Goal: Task Accomplishment & Management: Complete application form

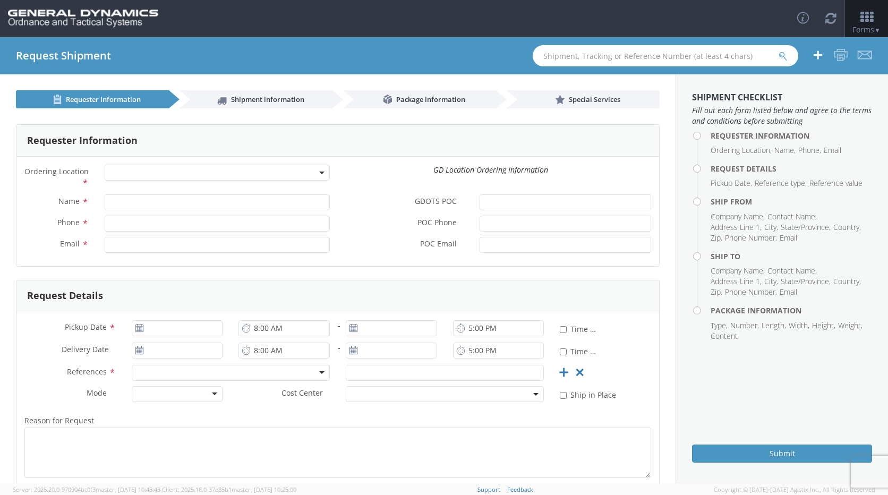
click at [308, 174] on span at bounding box center [217, 173] width 225 height 16
click at [346, 172] on div "GD Location Ordering Information" at bounding box center [490, 170] width 321 height 11
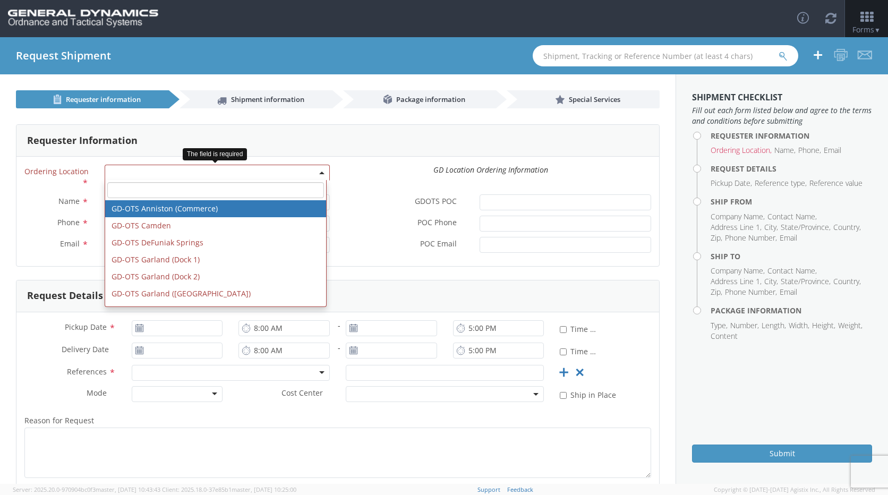
click at [267, 175] on span at bounding box center [217, 173] width 225 height 16
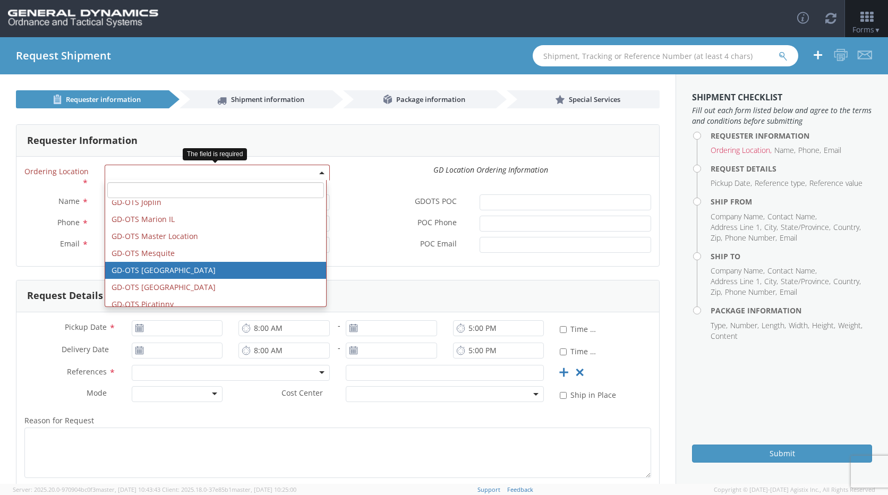
scroll to position [212, 0]
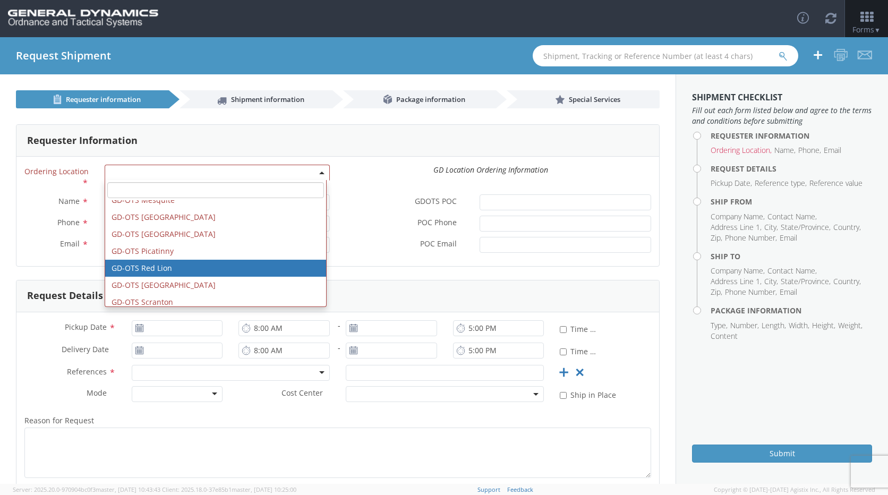
click at [23, 251] on div "Email *" at bounding box center [176, 245] width 321 height 16
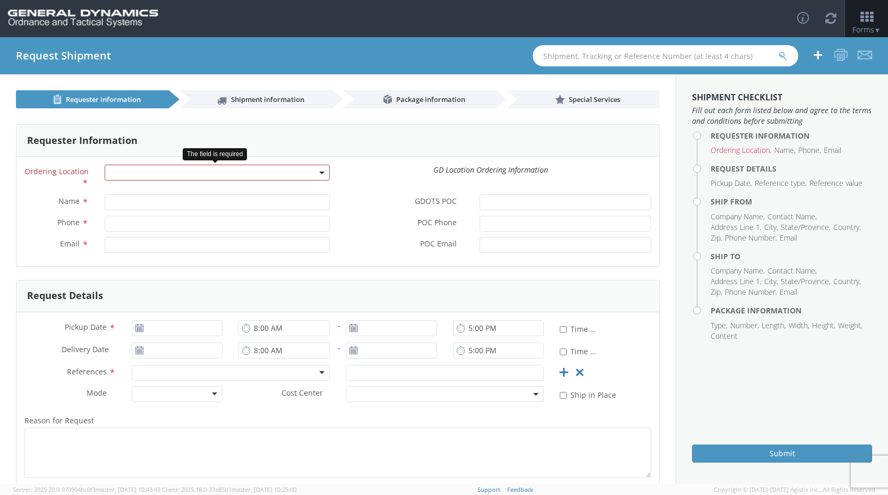
click at [320, 174] on b at bounding box center [321, 173] width 5 height 3
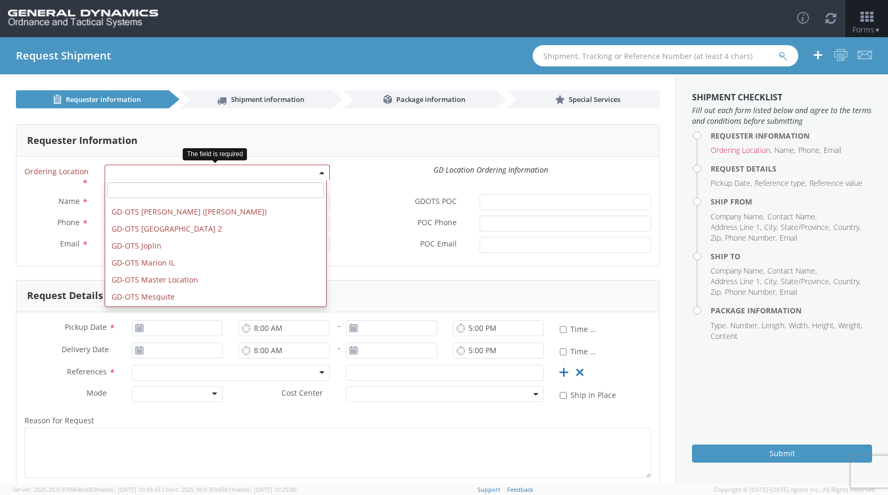
scroll to position [106, 0]
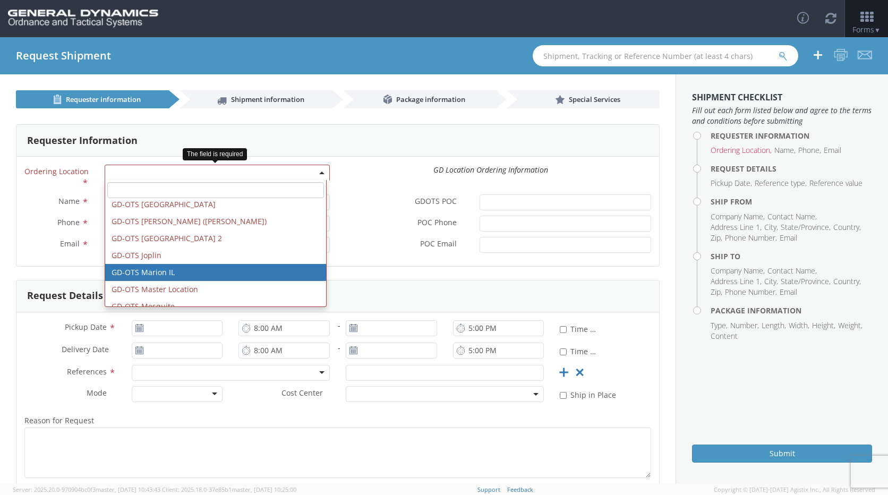
select select "313"
type input "[EMAIL_ADDRESS][DOMAIN_NAME]"
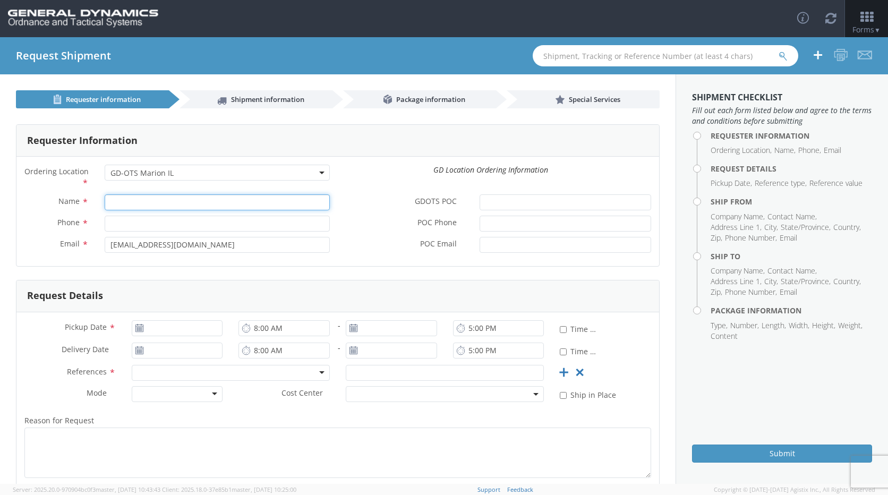
click at [186, 206] on input "Name *" at bounding box center [217, 202] width 225 height 16
click at [21, 213] on div "Name *" at bounding box center [176, 204] width 321 height 21
click at [233, 209] on input "Name *" at bounding box center [217, 202] width 225 height 16
click at [11, 194] on div "Requester Information Ordering Location * GD-OTS Anniston (Commerce) GD-OTS [GE…" at bounding box center [337, 329] width 675 height 442
click at [264, 173] on span "GD-OTS Marion IL" at bounding box center [216, 173] width 213 height 10
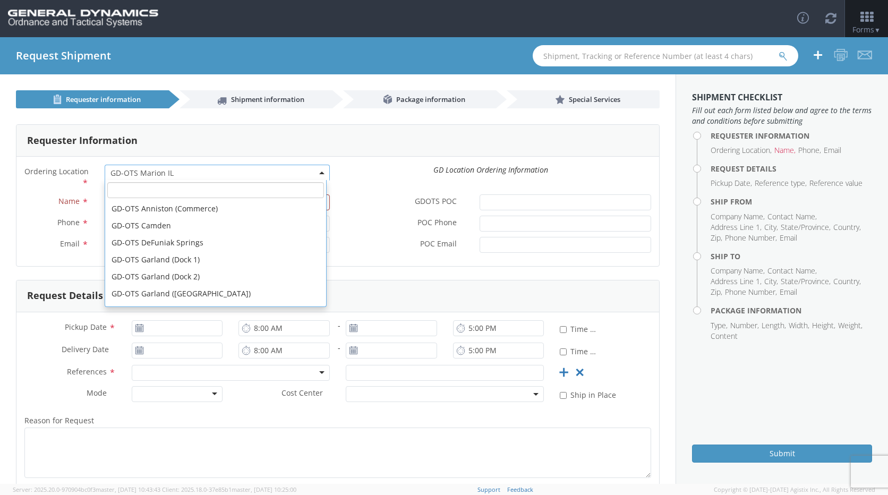
scroll to position [153, 0]
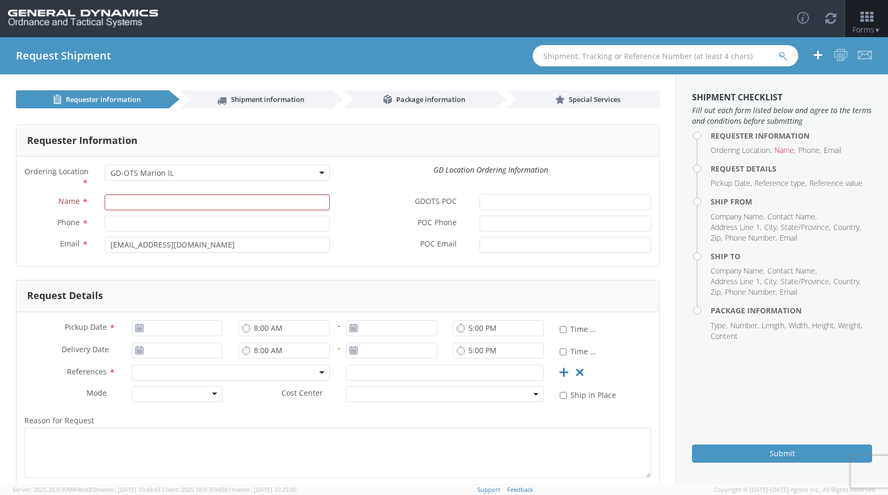
click at [157, 212] on div "Name *" at bounding box center [176, 204] width 321 height 21
click at [157, 210] on input "Name *" at bounding box center [217, 202] width 225 height 16
type input "[PERSON_NAME]"
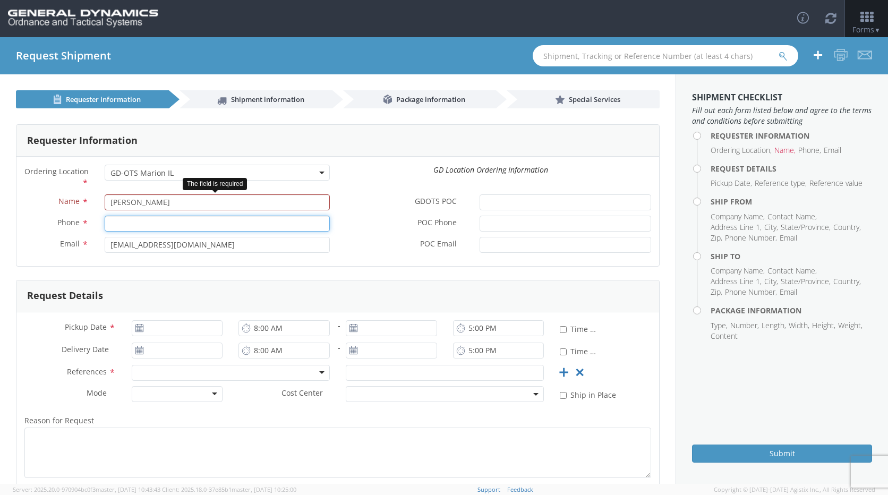
type input "4194685214"
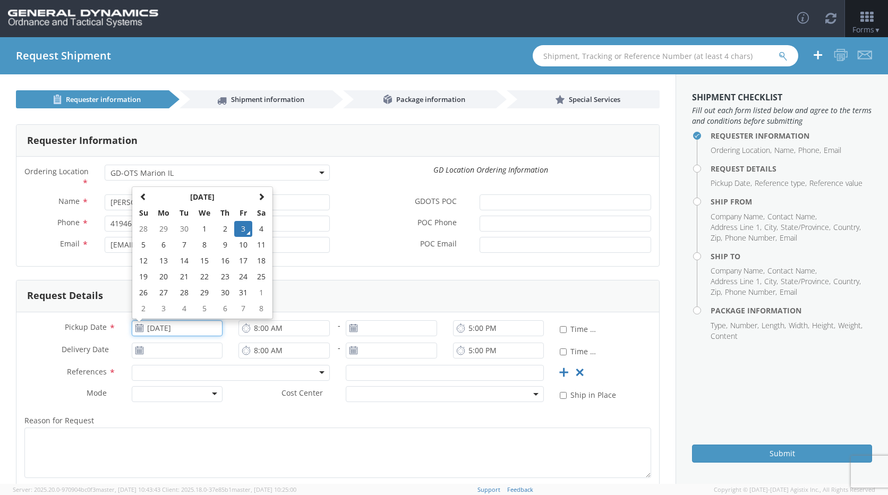
click at [174, 330] on input "[DATE]" at bounding box center [177, 328] width 91 height 16
click at [179, 245] on td "7" at bounding box center [184, 245] width 19 height 16
type input "[DATE]"
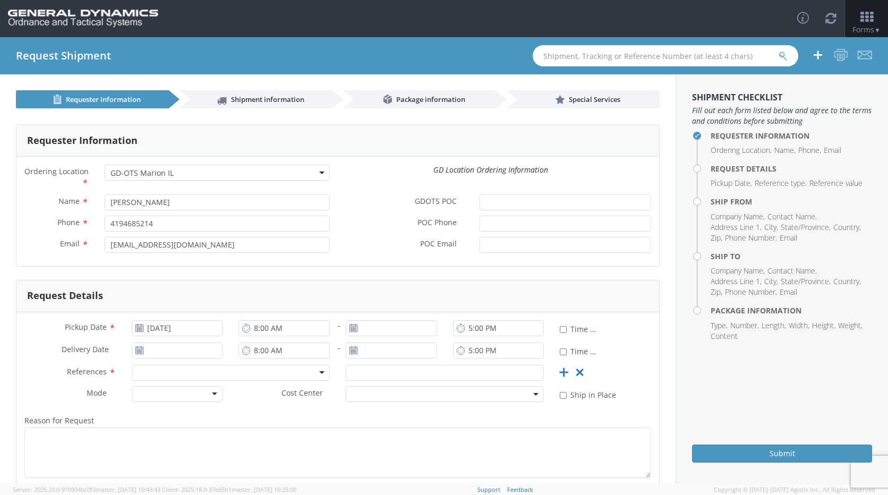
click at [155, 372] on div at bounding box center [231, 373] width 198 height 16
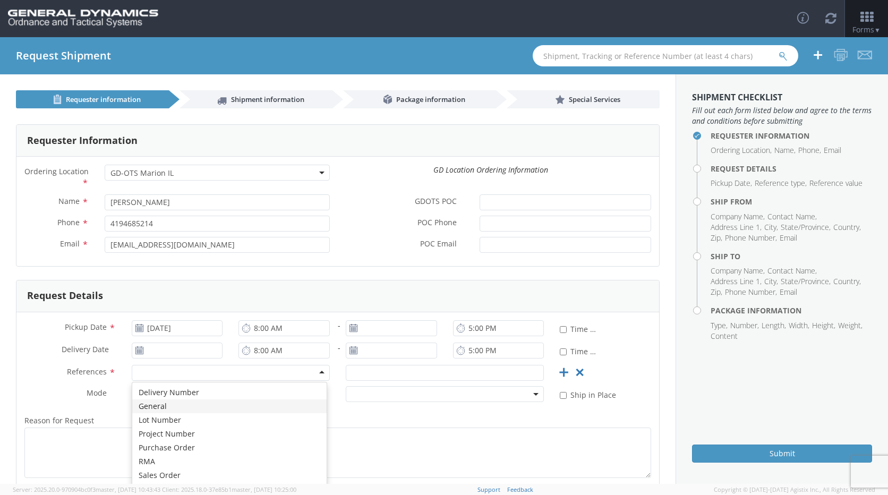
scroll to position [51, 0]
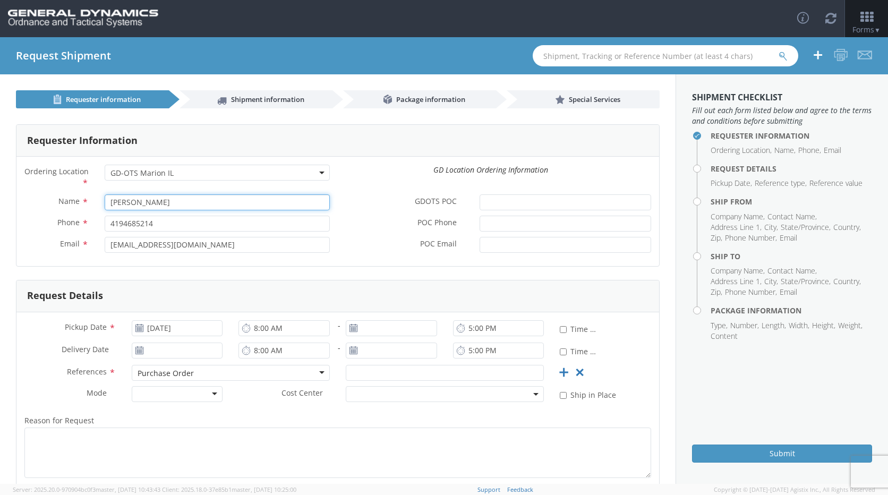
click at [156, 199] on input "[PERSON_NAME]" at bounding box center [217, 202] width 225 height 16
click at [0, 210] on html "annexa Batch Shipping Guide Created with Sketch. calendar Created with Sketch." at bounding box center [444, 247] width 888 height 495
click at [148, 207] on input "Name *" at bounding box center [217, 202] width 225 height 16
click at [13, 235] on div "Requester Information Ordering Location * GD-OTS Anniston (Commerce) GD-OTS [GE…" at bounding box center [337, 329] width 675 height 442
drag, startPoint x: 167, startPoint y: 227, endPoint x: -2, endPoint y: 217, distance: 169.2
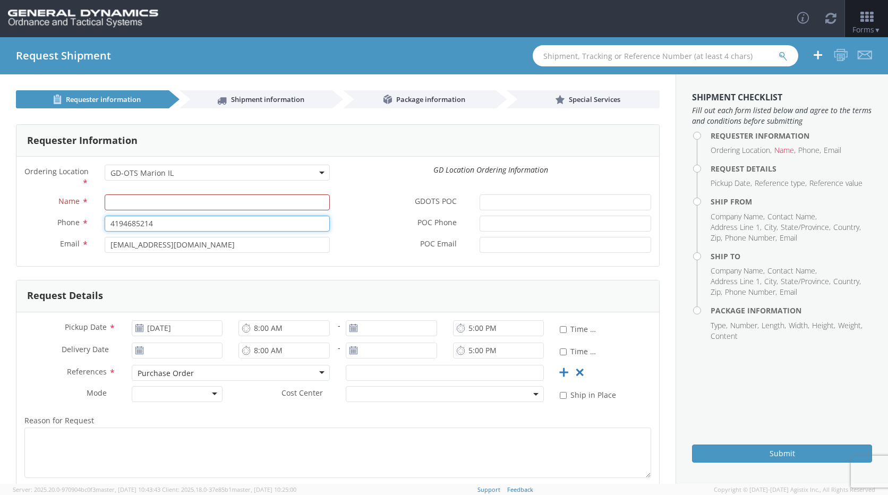
click at [0, 217] on html "annexa Batch Shipping Guide Created with Sketch. calendar Created with Sketch." at bounding box center [444, 247] width 888 height 495
drag, startPoint x: 195, startPoint y: 246, endPoint x: -2, endPoint y: 241, distance: 197.6
click at [0, 241] on html "annexa Batch Shipping Guide Created with Sketch. calendar Created with Sketch." at bounding box center [444, 247] width 888 height 495
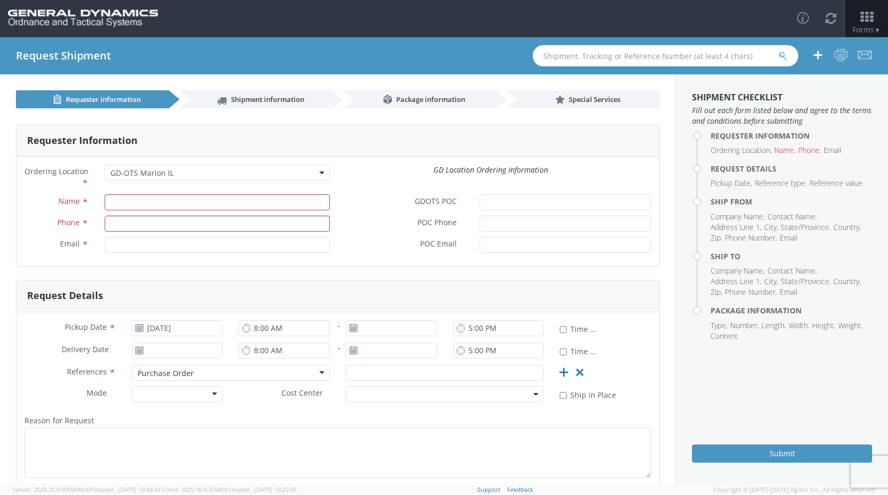
click at [35, 237] on label "Email *" at bounding box center [56, 244] width 80 height 14
click at [142, 203] on input "Name *" at bounding box center [217, 202] width 225 height 16
type input "[PERSON_NAME]"
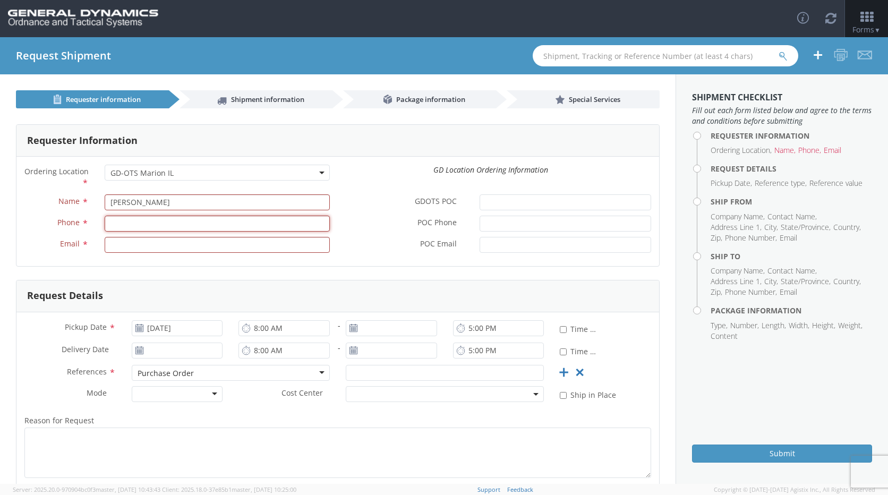
type input "6189937461"
type input "[PERSON_NAME][EMAIL_ADDRESS][PERSON_NAME][DOMAIN_NAME]"
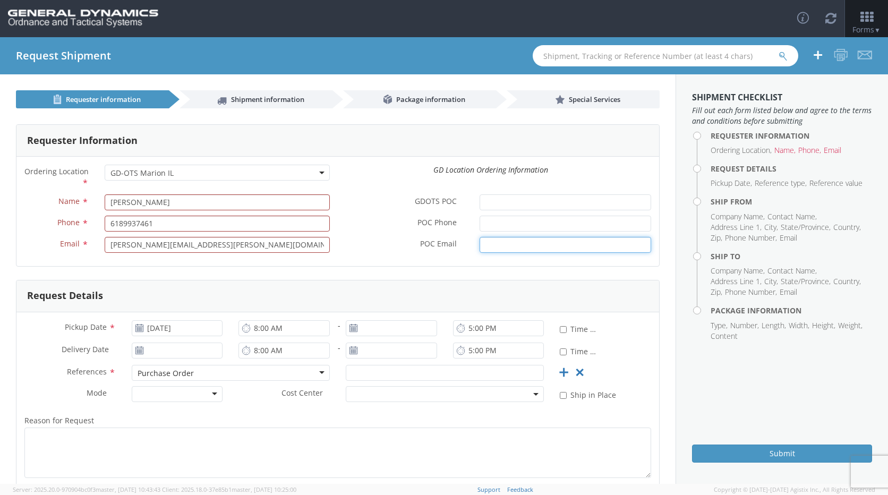
type input "[PERSON_NAME][EMAIL_ADDRESS][PERSON_NAME][DOMAIN_NAME]"
type input "[DATE]"
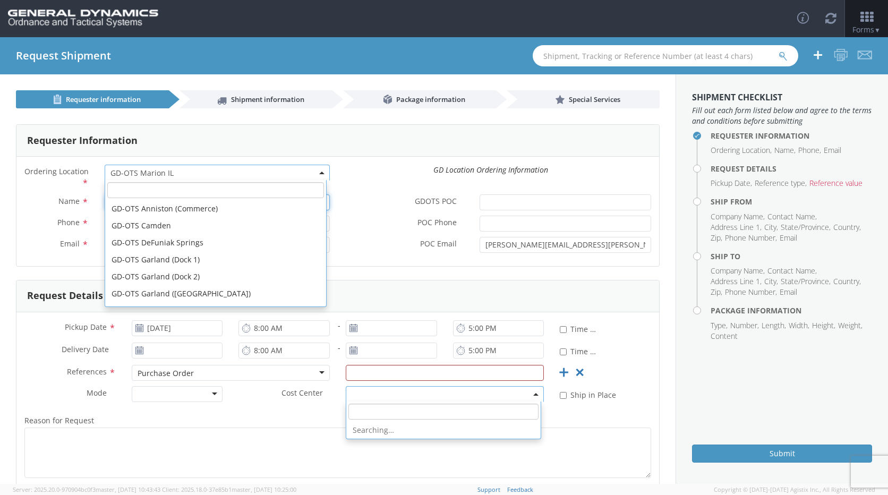
scroll to position [153, 0]
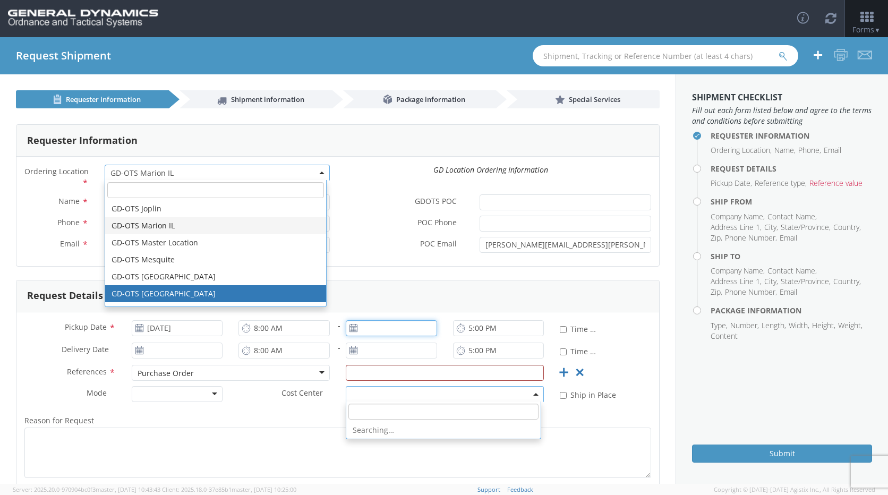
type input "[DATE]"
click at [57, 211] on div "Name * [PERSON_NAME]" at bounding box center [176, 204] width 321 height 21
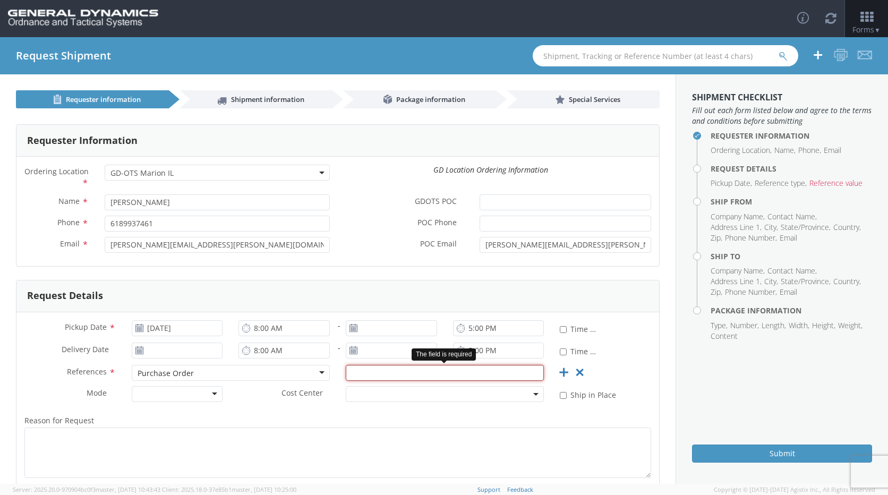
click at [489, 376] on input "text" at bounding box center [445, 373] width 198 height 16
click at [206, 328] on input "[DATE]" at bounding box center [177, 328] width 91 height 16
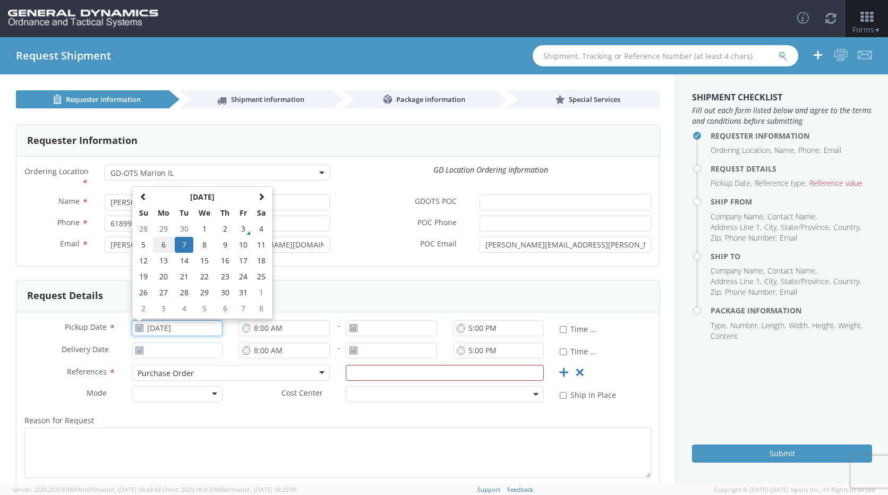
click at [164, 239] on td "6" at bounding box center [164, 245] width 22 height 16
type input "[DATE]"
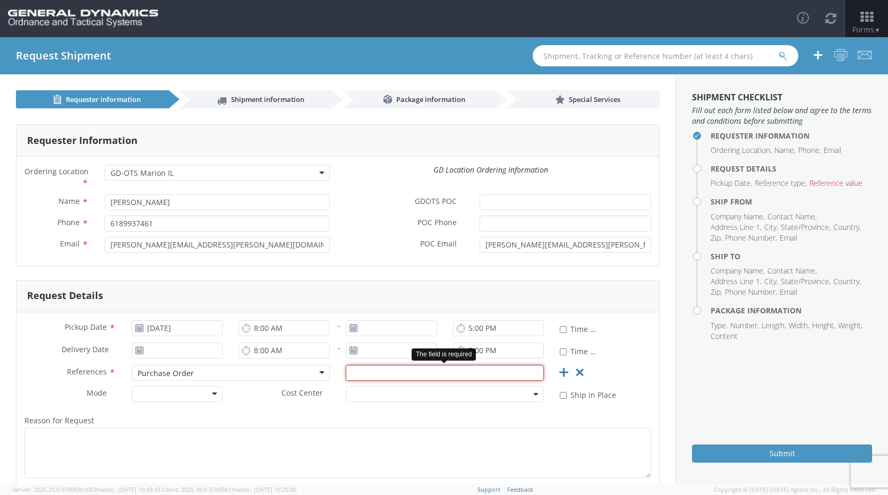
click at [367, 369] on input "text" at bounding box center [445, 373] width 198 height 16
type input "116960"
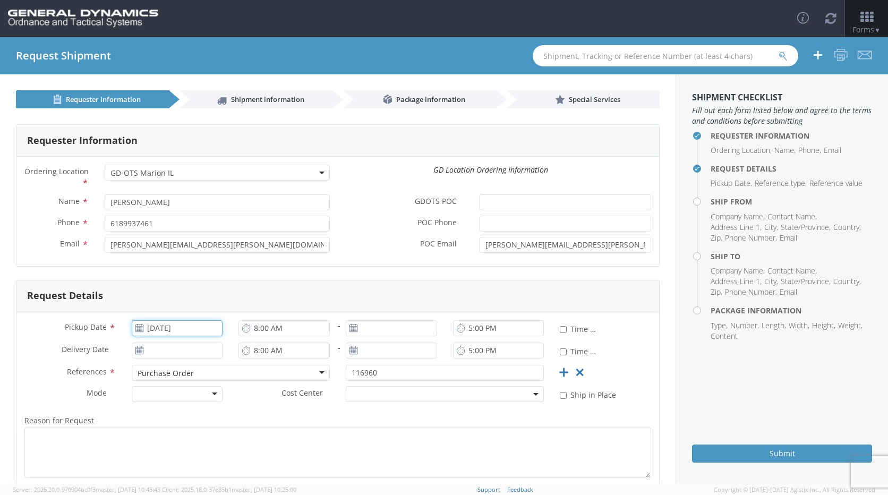
click at [187, 329] on input "[DATE]" at bounding box center [177, 328] width 91 height 16
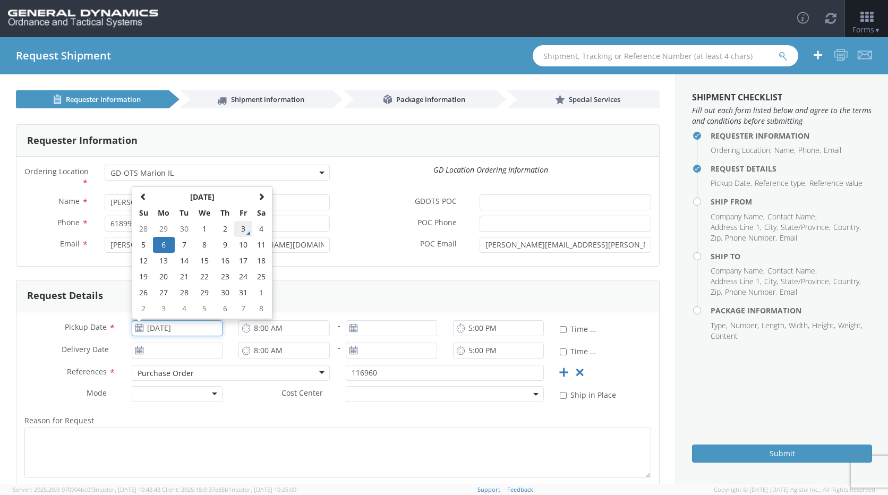
click at [236, 228] on td "3" at bounding box center [243, 229] width 18 height 16
type input "[DATE]"
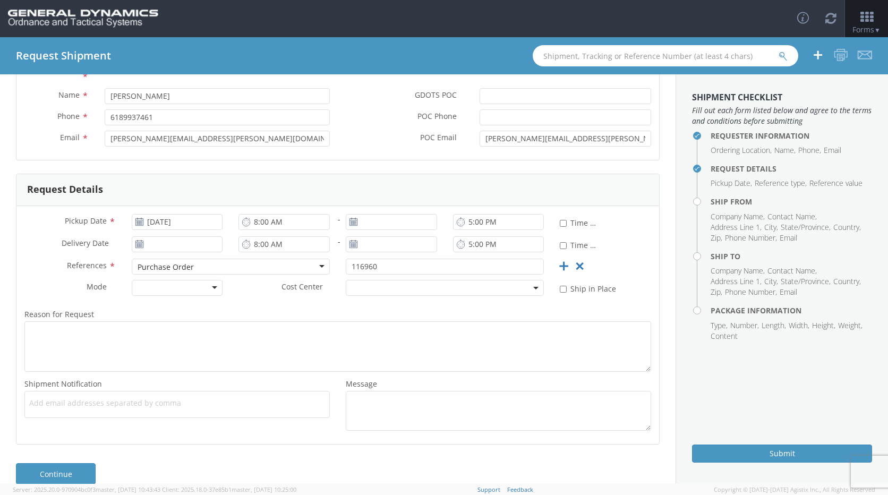
scroll to position [123, 0]
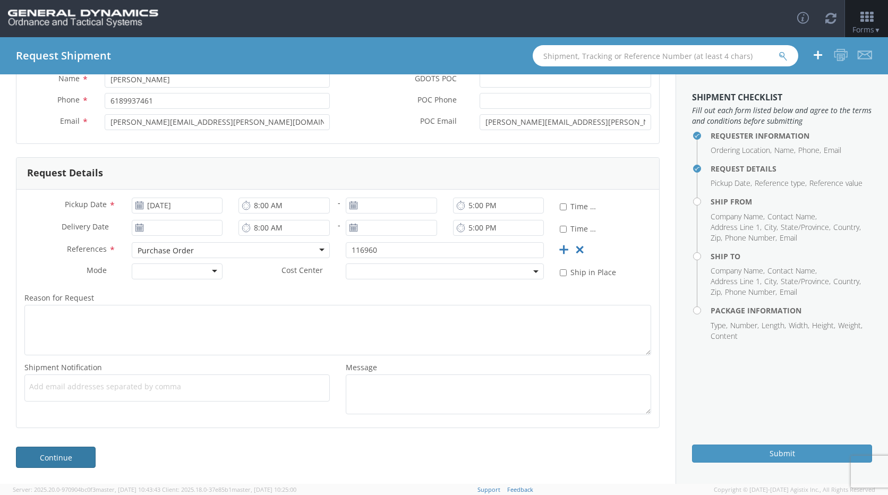
click at [85, 459] on link "Continue" at bounding box center [56, 457] width 80 height 21
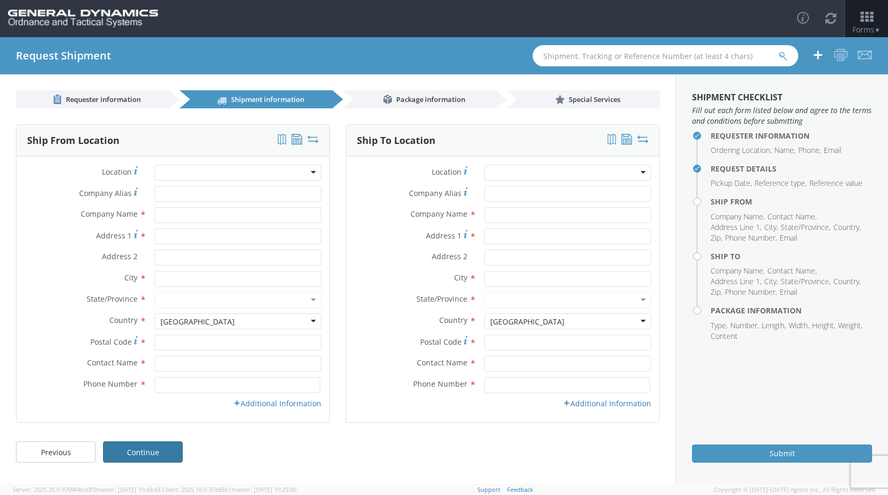
scroll to position [0, 0]
click at [212, 218] on input "text" at bounding box center [238, 215] width 167 height 16
type input "Galion LLC"
type input "[STREET_ADDRESS]"
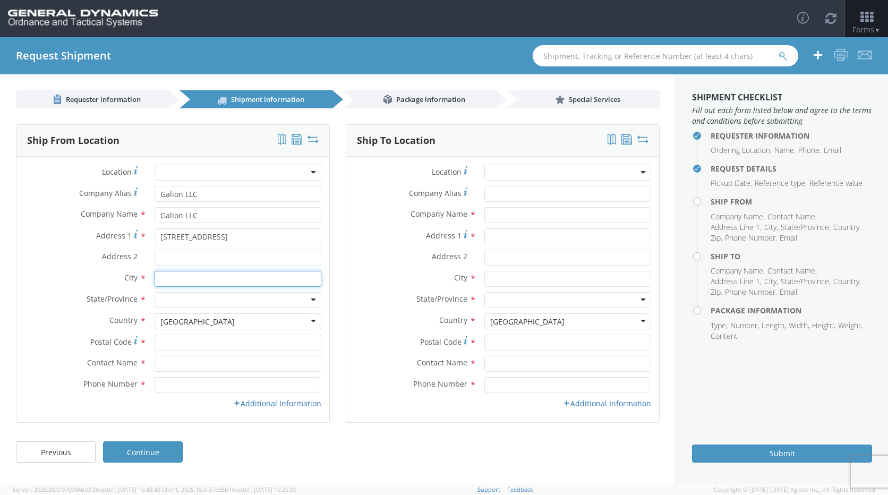
type input "Galion"
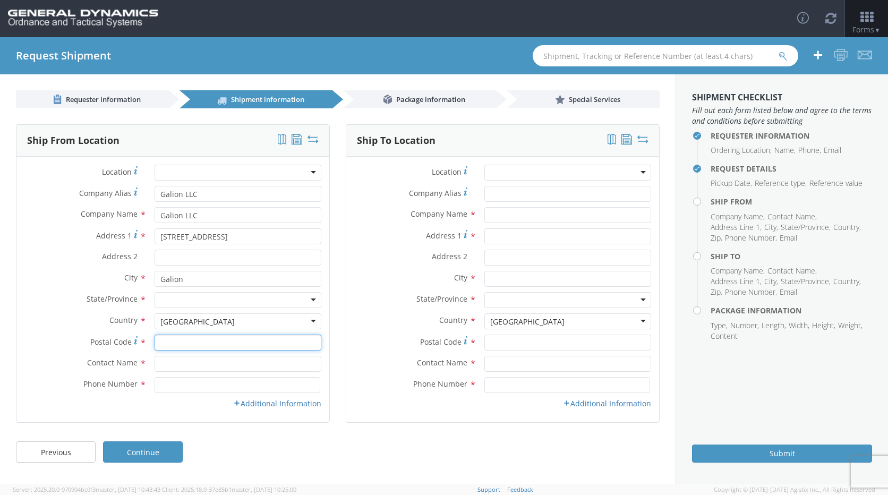
type input "44833"
type input "[PERSON_NAME]"
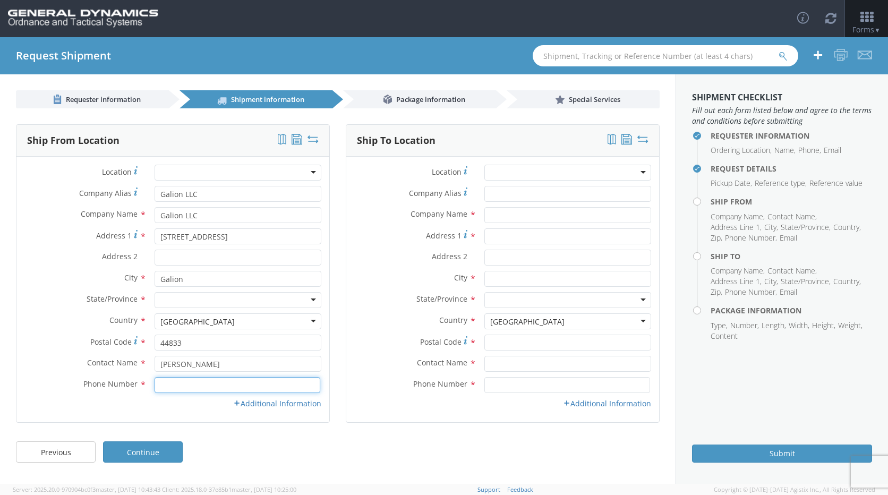
type input "4194685214"
click at [167, 298] on div at bounding box center [238, 300] width 167 height 16
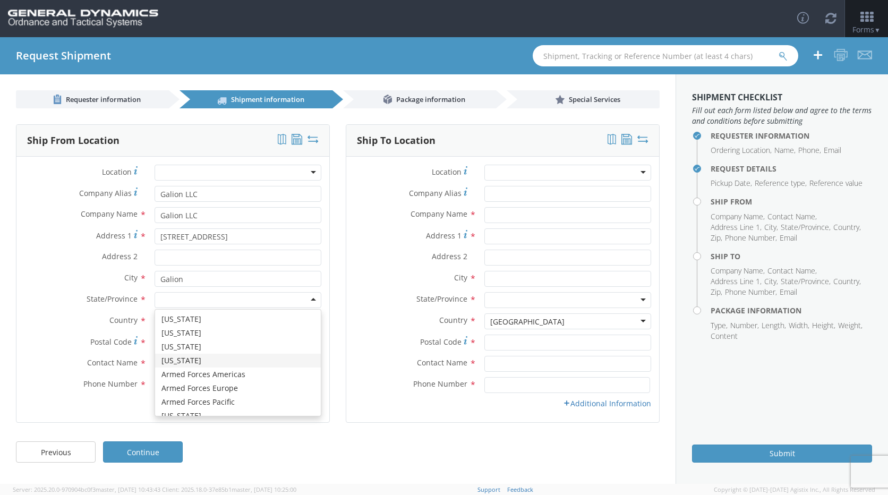
type input "o"
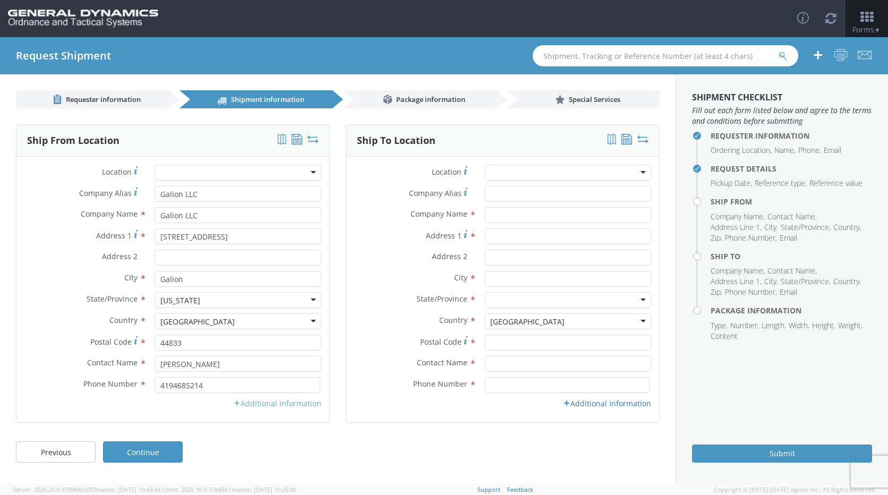
click at [258, 405] on link "Additional Information" at bounding box center [277, 403] width 88 height 10
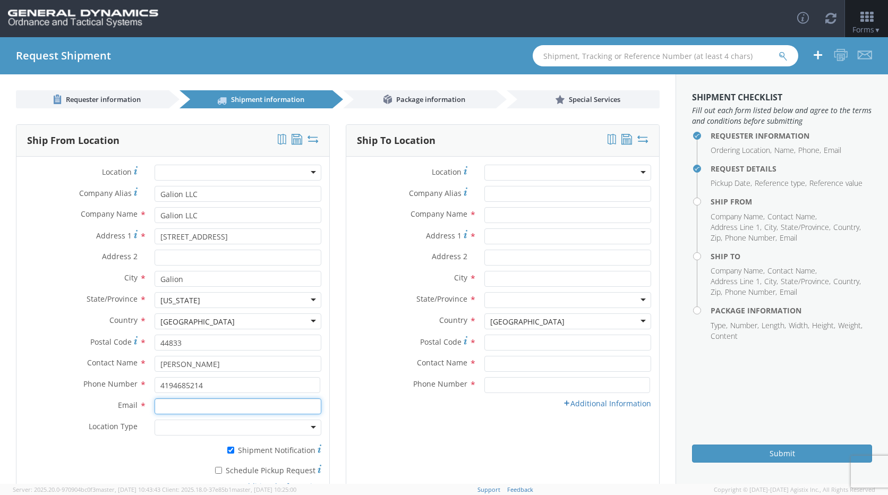
click at [252, 405] on input "Email *" at bounding box center [238, 406] width 167 height 16
type input "[PERSON_NAME][EMAIL_ADDRESS][DOMAIN_NAME]"
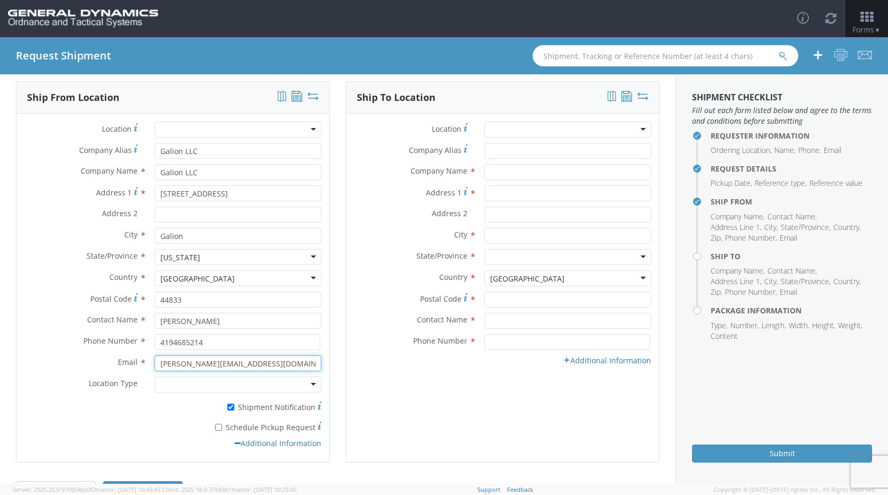
scroll to position [24, 0]
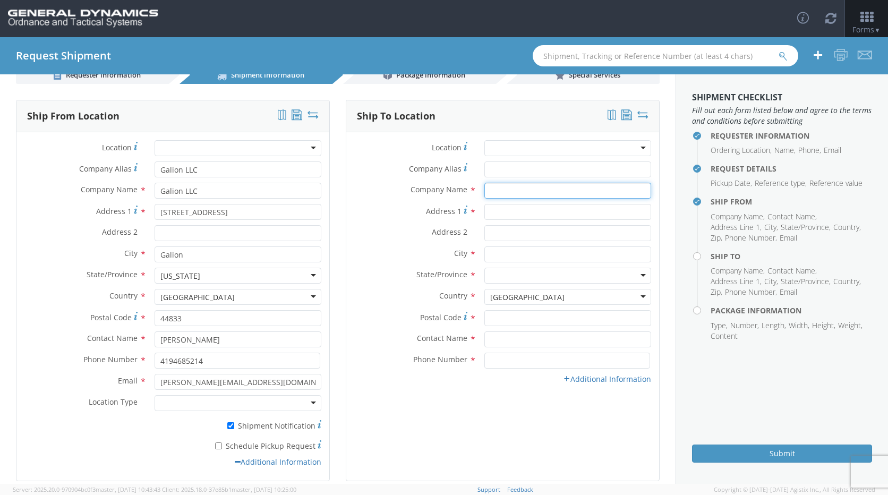
click at [491, 188] on input "text" at bounding box center [567, 191] width 167 height 16
type input "GD-OTS Marion IL"
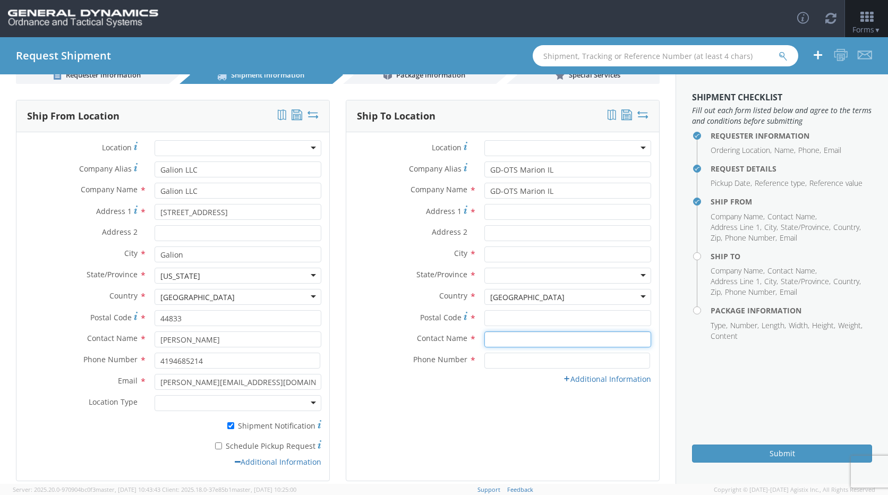
type input "[PERSON_NAME]"
type input "6189937461"
click at [529, 211] on input "Address 1 *" at bounding box center [567, 212] width 167 height 16
type input "[STREET_ADDRESS][PERSON_NAME]"
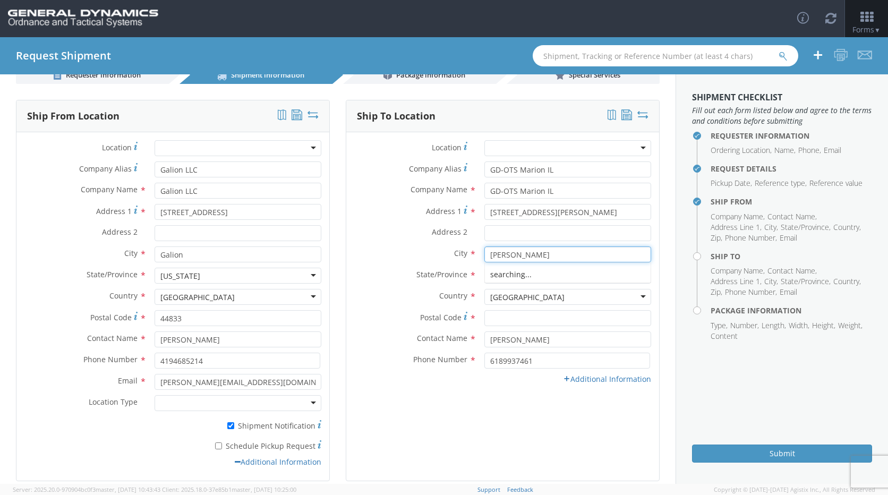
type input "[PERSON_NAME]"
type input "IL"
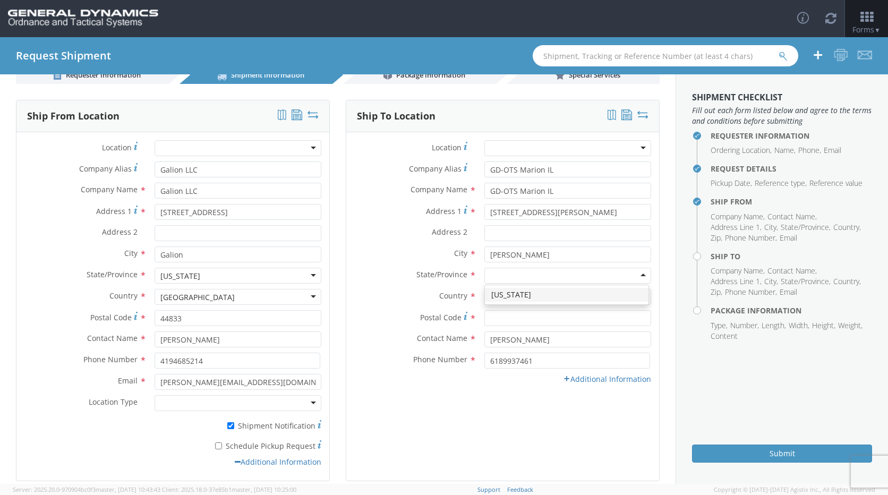
scroll to position [2677, 0]
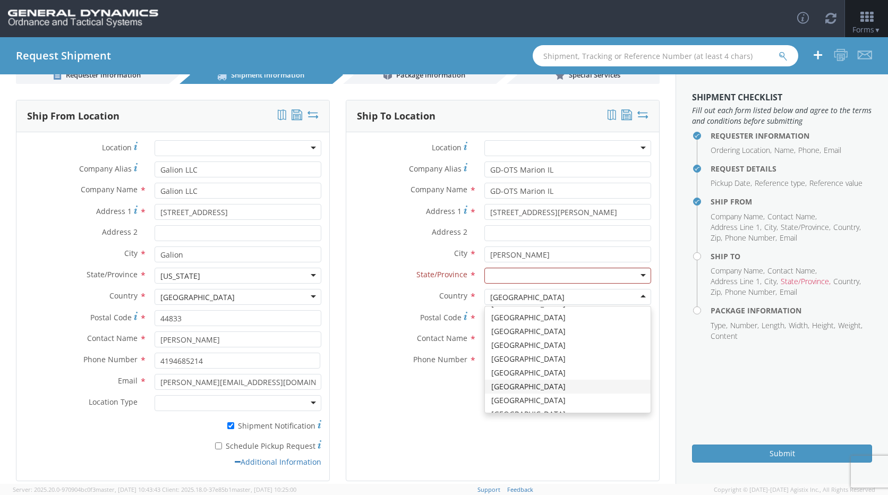
click at [568, 277] on div at bounding box center [567, 276] width 167 height 16
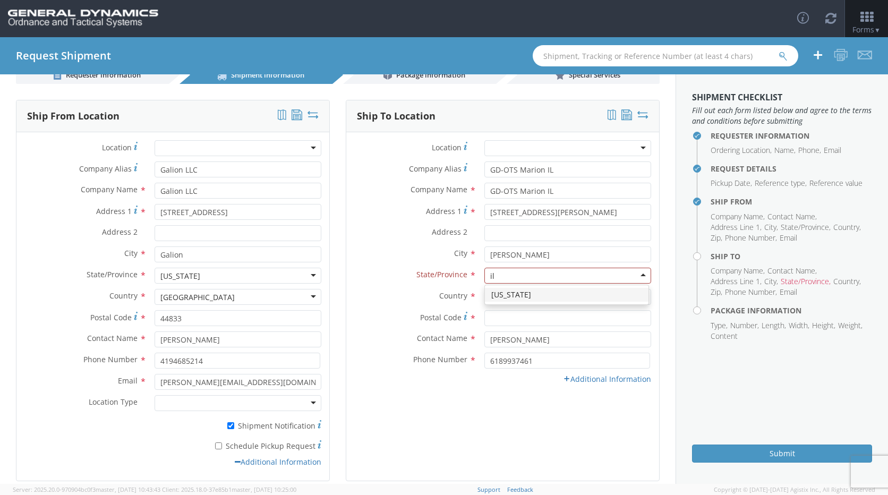
type input "il"
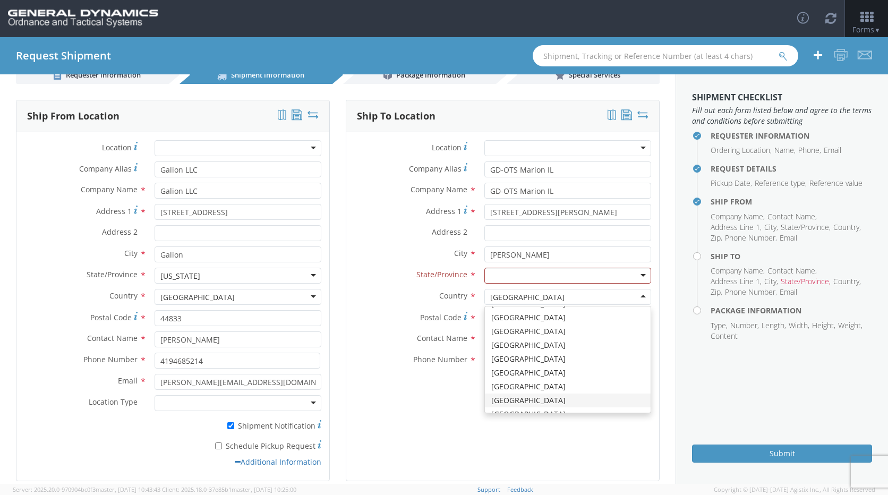
click at [560, 273] on div at bounding box center [567, 276] width 167 height 16
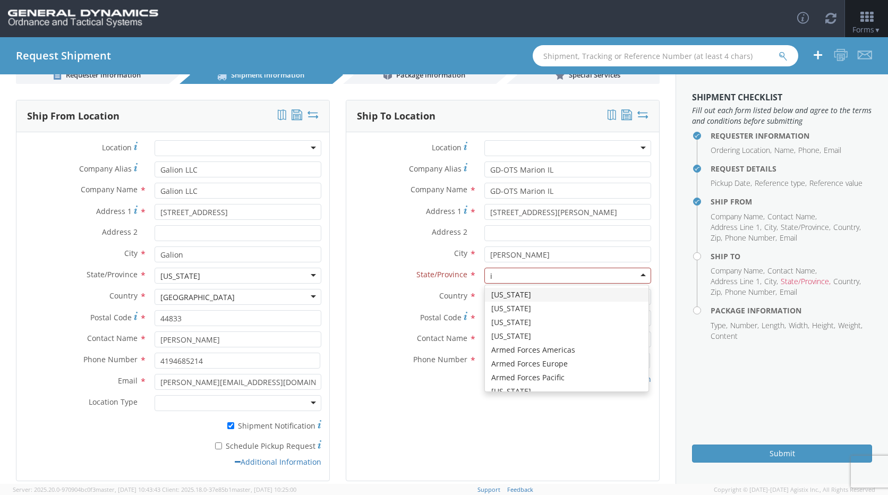
type input "il"
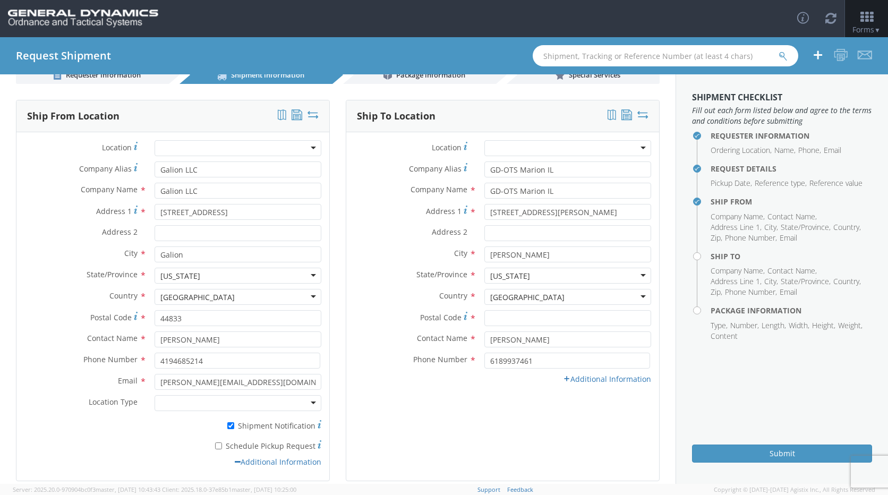
scroll to position [0, 0]
click at [520, 312] on input "Postal Code *" at bounding box center [567, 318] width 167 height 16
type input "62959"
click at [373, 405] on div "Ship To Location Location * GD-OTS [GEOGRAPHIC_DATA] (Commerce) GD-OTS [GEOGRAP…" at bounding box center [503, 290] width 314 height 381
click at [582, 379] on link "Additional Information" at bounding box center [607, 379] width 88 height 10
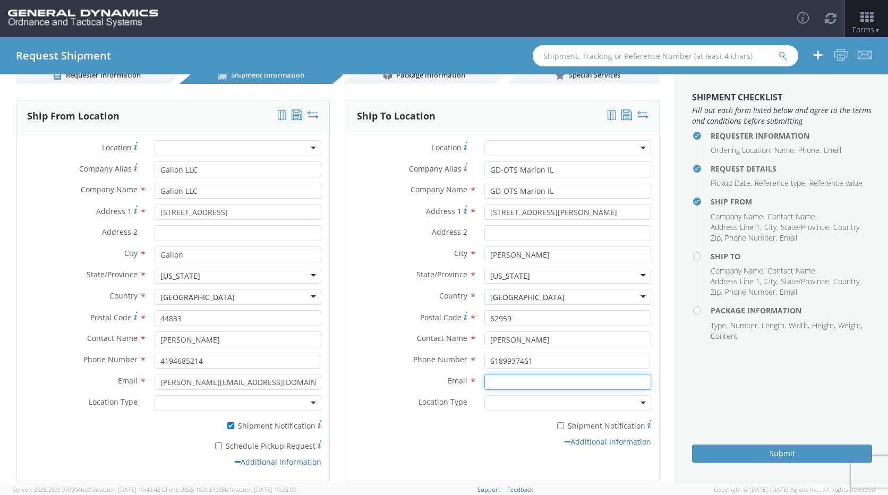
click at [515, 384] on input "Email *" at bounding box center [567, 382] width 167 height 16
type input "[PERSON_NAME][EMAIL_ADDRESS][PERSON_NAME][DOMAIN_NAME]"
click at [515, 356] on input "6189937461" at bounding box center [567, 361] width 166 height 16
type input "6189939461"
click at [621, 112] on icon at bounding box center [626, 114] width 11 height 11
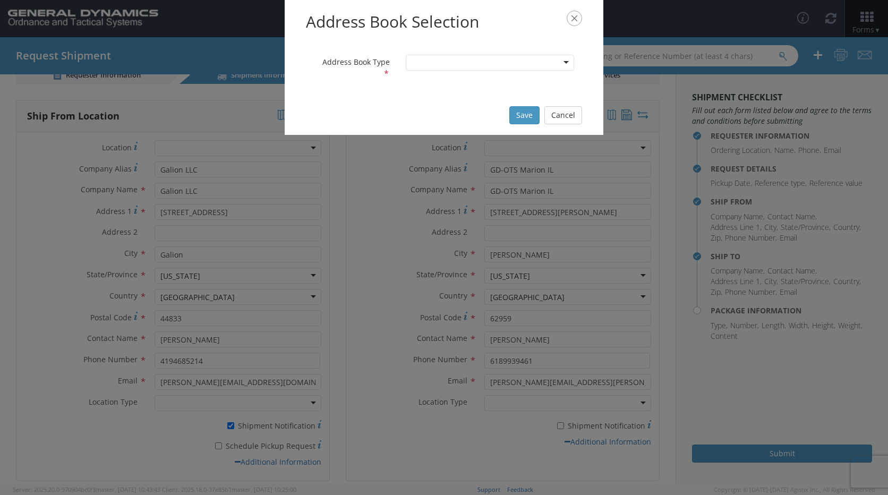
click at [562, 63] on div at bounding box center [490, 63] width 168 height 16
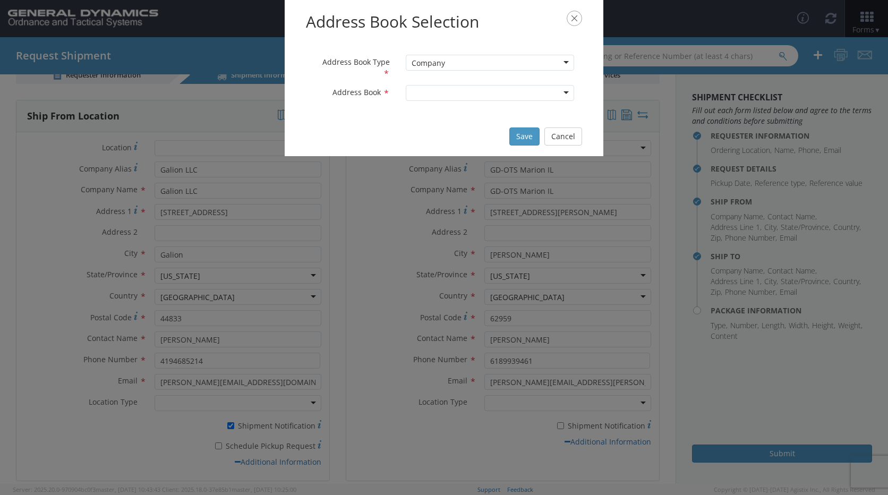
click at [453, 95] on div at bounding box center [490, 93] width 168 height 16
click at [377, 139] on div "Save Cancel" at bounding box center [444, 136] width 319 height 39
click at [478, 89] on div at bounding box center [490, 93] width 168 height 16
click at [526, 140] on button "Save" at bounding box center [524, 136] width 30 height 18
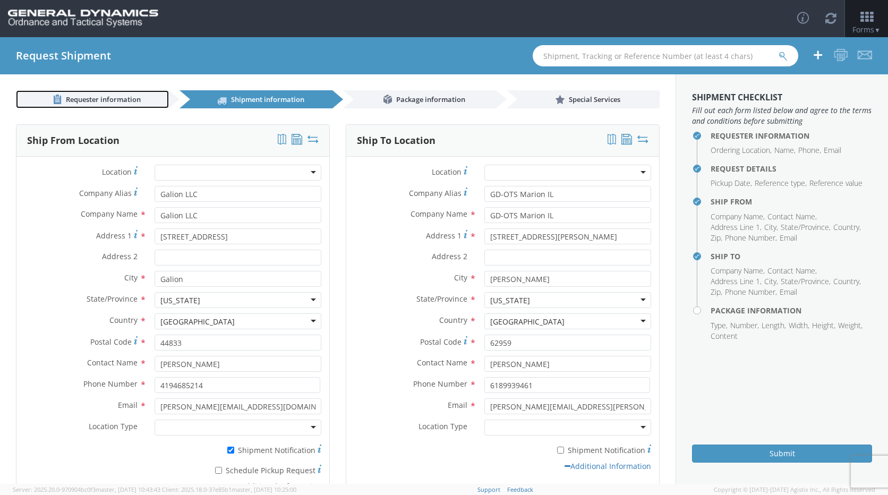
click at [83, 93] on link "Requester information" at bounding box center [92, 99] width 153 height 18
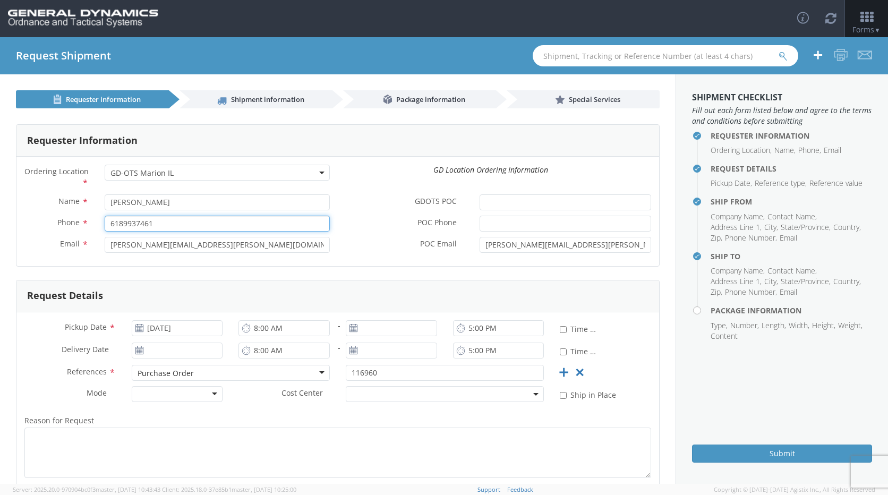
click at [142, 225] on input "6189937461" at bounding box center [217, 224] width 225 height 16
type input "6189939461"
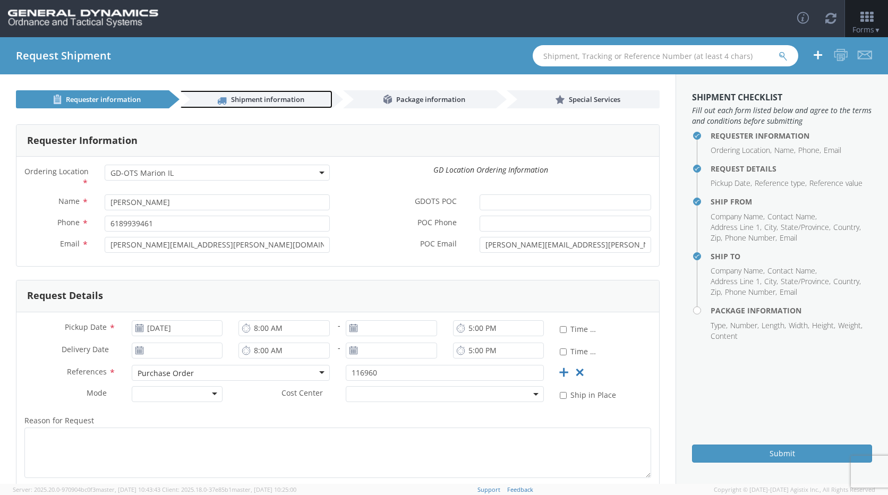
click at [245, 96] on span "Shipment information" at bounding box center [267, 100] width 73 height 10
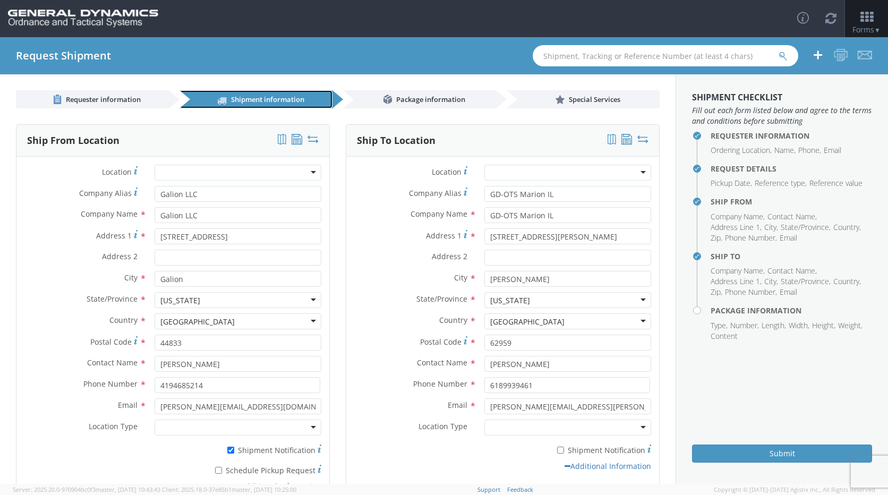
scroll to position [78, 0]
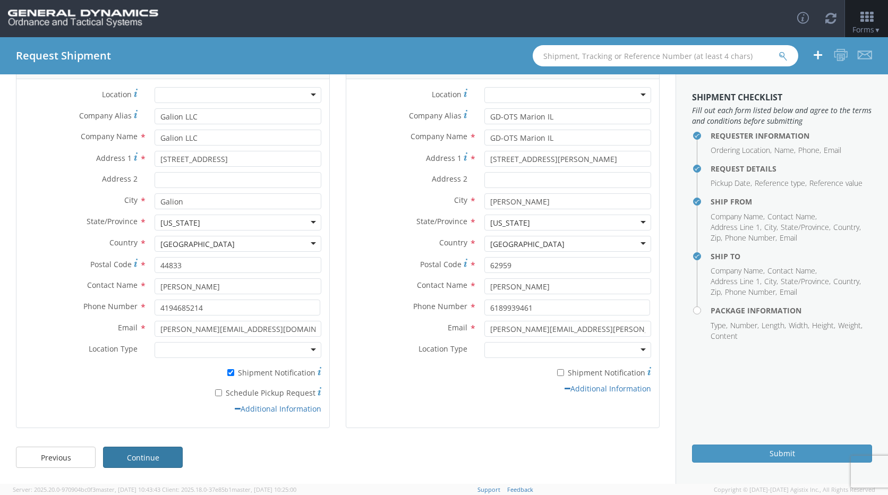
click at [164, 450] on link "Continue" at bounding box center [143, 457] width 80 height 21
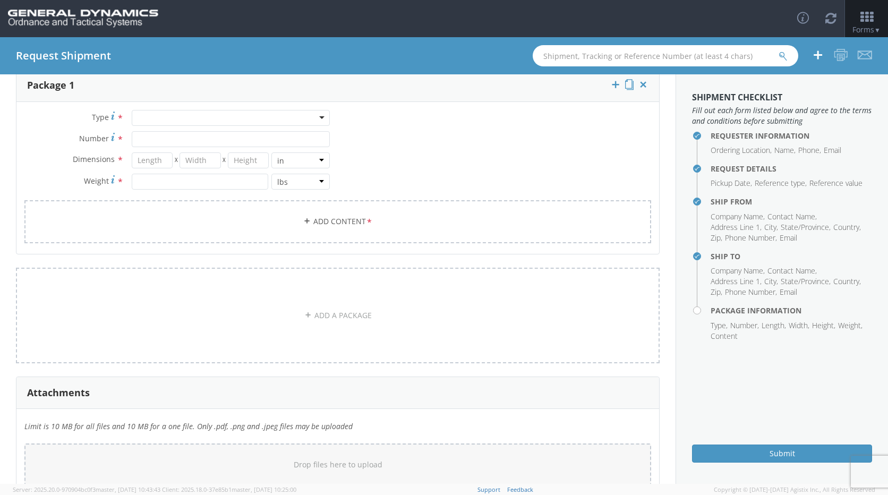
scroll to position [24, 0]
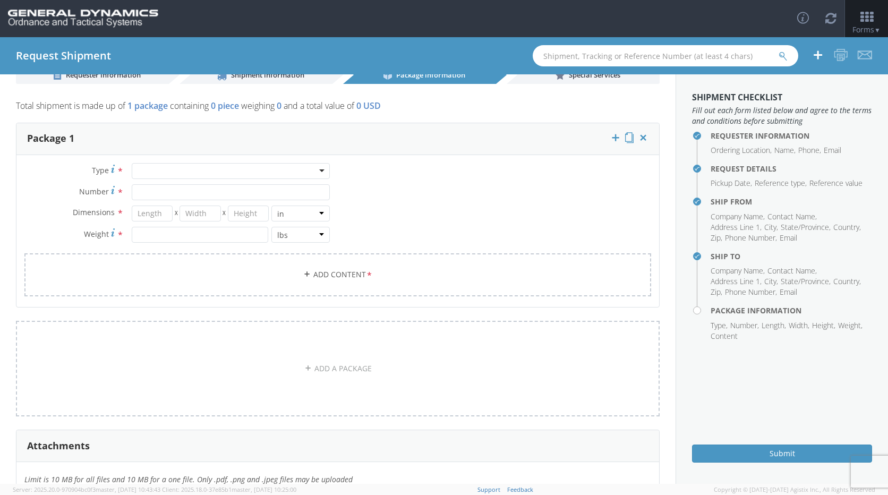
click at [231, 168] on div at bounding box center [231, 171] width 198 height 16
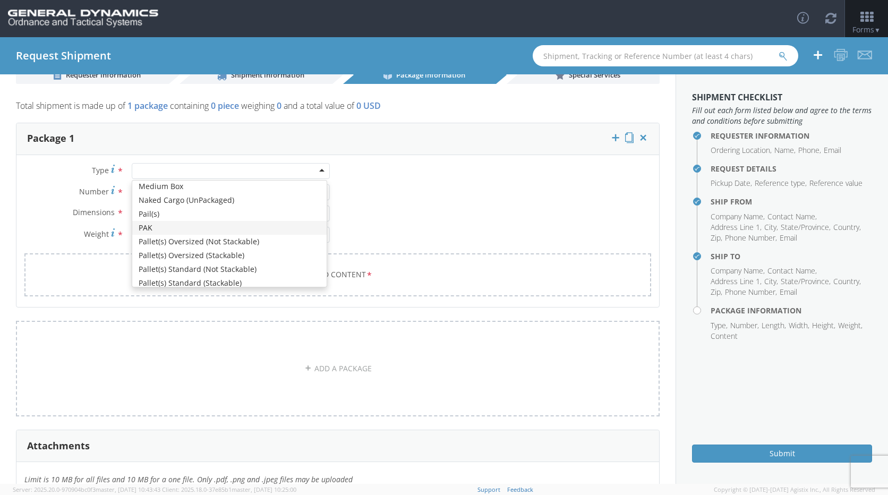
scroll to position [319, 0]
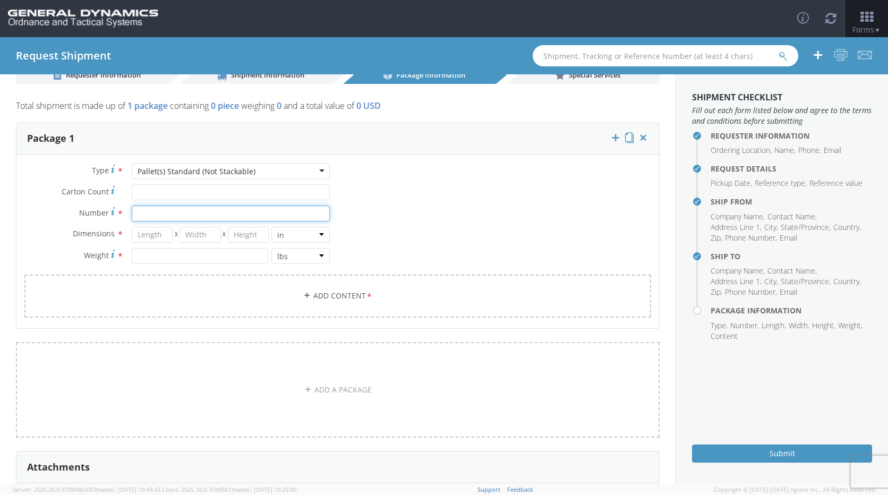
click at [192, 209] on input "Number *" at bounding box center [231, 213] width 198 height 16
click at [159, 236] on input "number" at bounding box center [152, 235] width 41 height 16
type input "40"
type input "48"
type input "2"
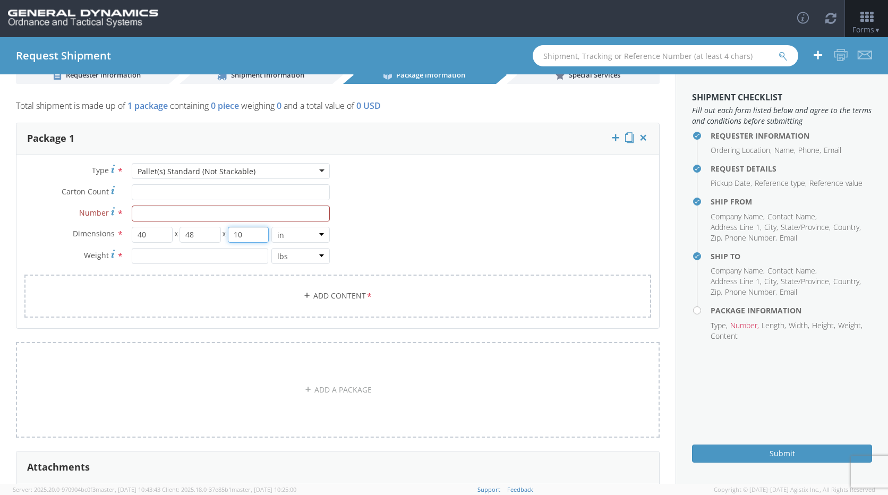
type input "1"
type input "3"
type input "4"
type input "32"
click at [193, 260] on input "number" at bounding box center [200, 256] width 136 height 16
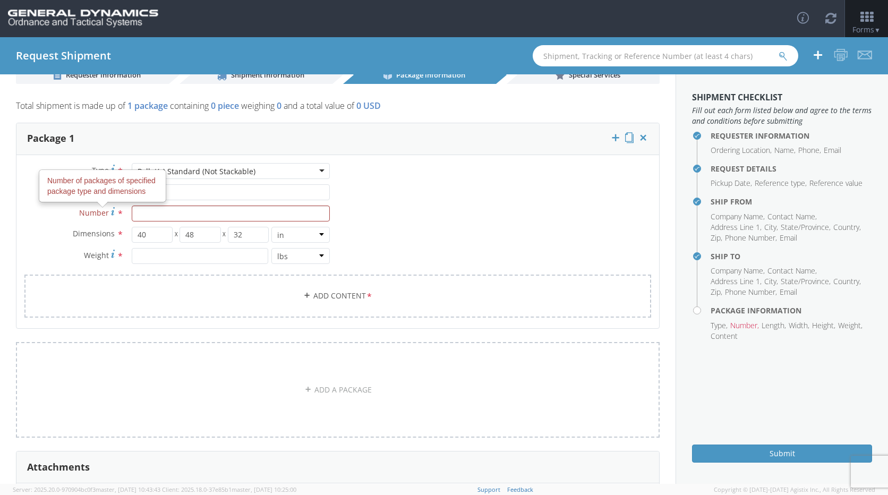
click at [112, 210] on icon at bounding box center [113, 211] width 4 height 8
click at [132, 210] on input "Number Number of packages of specified package type and dimensions *" at bounding box center [231, 213] width 198 height 16
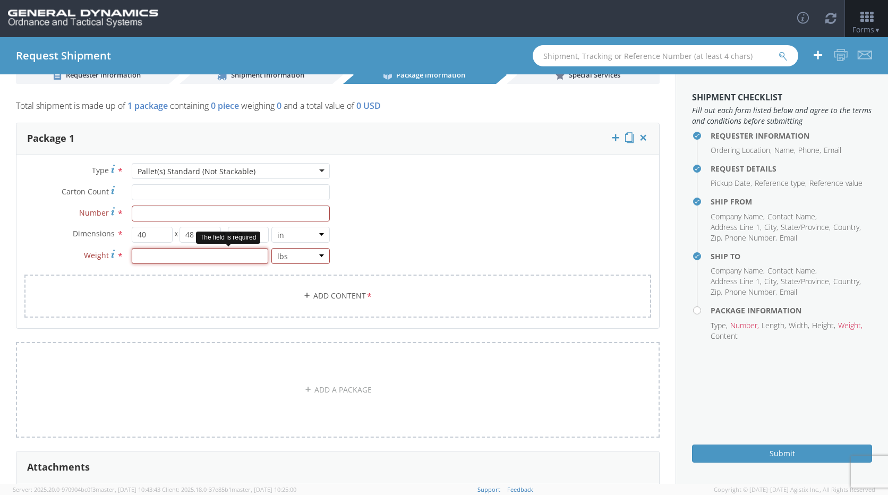
click at [190, 248] on input "number" at bounding box center [200, 256] width 136 height 16
type input "2460"
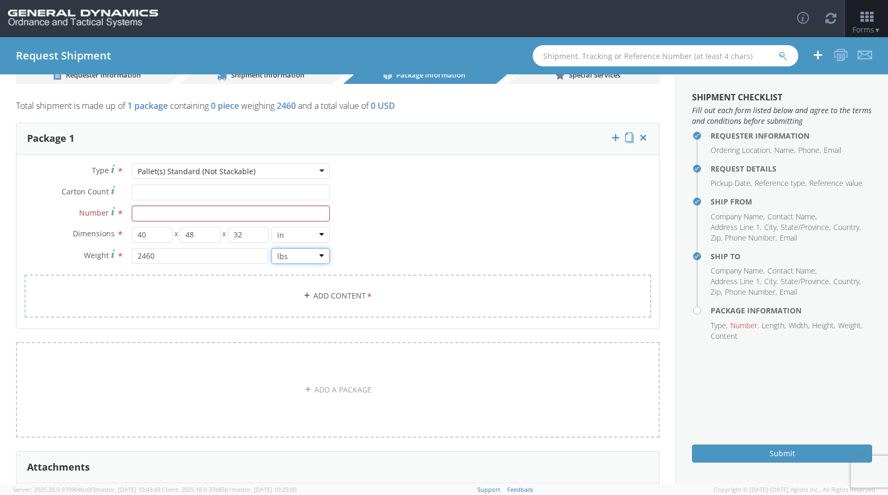
click at [318, 250] on select "lbs kgs" at bounding box center [300, 256] width 58 height 16
click at [354, 253] on div "Type * Pallet(s) Standard (Not Stackable) Pallet(s) Standard (Not Stackable) Ba…" at bounding box center [337, 247] width 642 height 168
click at [250, 236] on input "32" at bounding box center [248, 235] width 41 height 16
click at [246, 218] on input "Number *" at bounding box center [231, 213] width 198 height 16
type input "1"
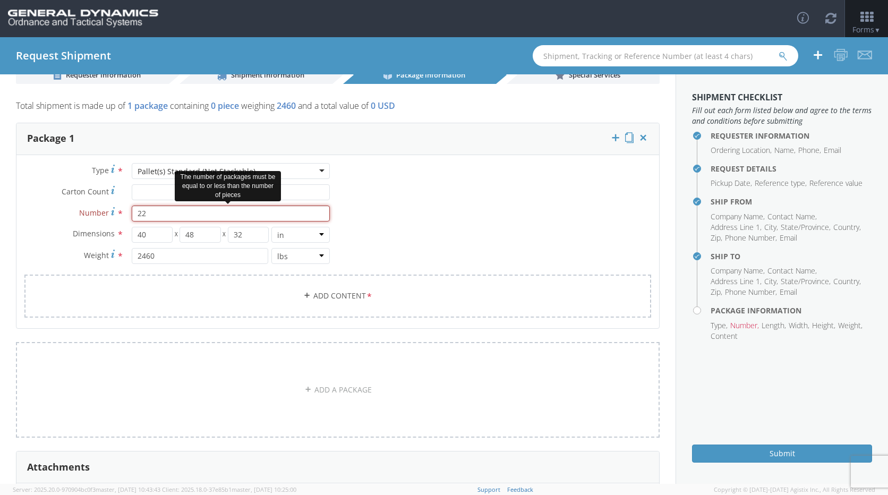
type input "2"
type input "4500"
click at [473, 200] on div "Type * Pallet(s) Standard (Not Stackable) Pallet(s) Standard (Not Stackable) Ba…" at bounding box center [337, 247] width 642 height 168
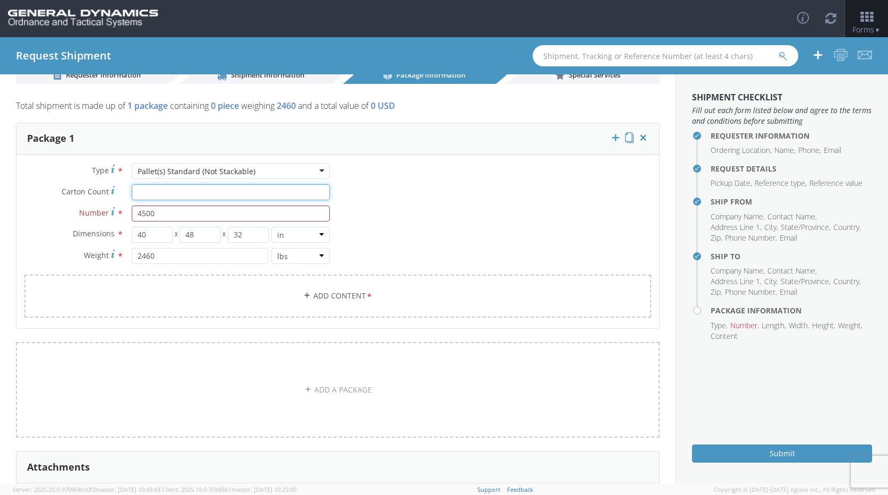
click at [174, 193] on input "Carton Count *" at bounding box center [231, 192] width 198 height 16
drag, startPoint x: 174, startPoint y: 209, endPoint x: 88, endPoint y: 203, distance: 86.7
click at [88, 203] on div "Type * Pallet(s) Standard (Not Stackable) Pallet(s) Standard (Not Stackable) Ba…" at bounding box center [176, 219] width 321 height 112
type input "1"
click at [576, 205] on div "Type * Pallet(s) Standard (Not Stackable) Pallet(s) Standard (Not Stackable) Ba…" at bounding box center [337, 247] width 642 height 168
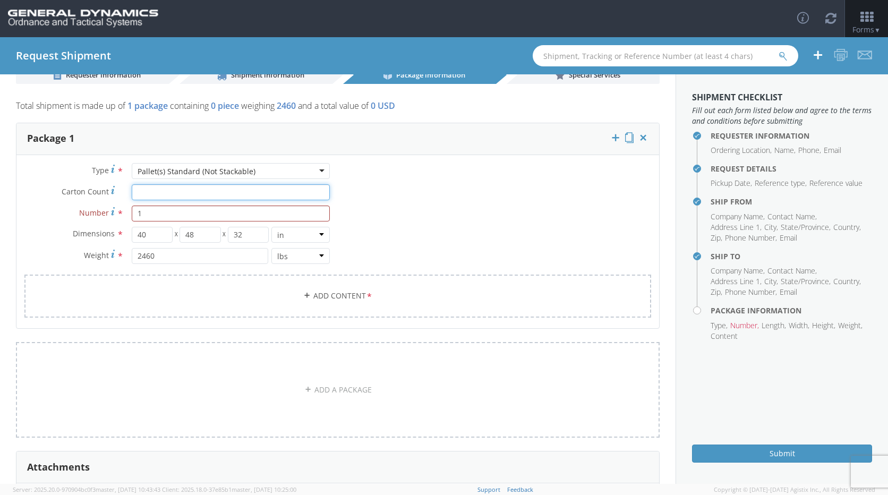
click at [161, 193] on input "Carton Count *" at bounding box center [231, 192] width 198 height 16
click at [471, 207] on div "Type * Pallet(s) Standard (Not Stackable) Pallet(s) Standard (Not Stackable) Ba…" at bounding box center [337, 247] width 642 height 168
click at [359, 304] on link "Add Content *" at bounding box center [337, 296] width 627 height 43
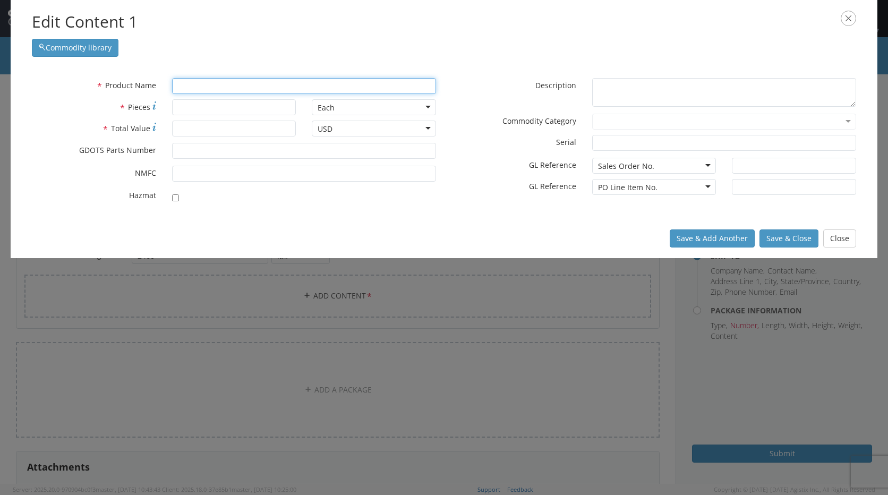
click at [194, 83] on input "text" at bounding box center [304, 86] width 264 height 16
click at [193, 85] on input "M778 30MM TP" at bounding box center [304, 86] width 264 height 16
type input "M788 30MM TP"
click at [193, 115] on input "* Pieces" at bounding box center [234, 107] width 124 height 16
type input "4500"
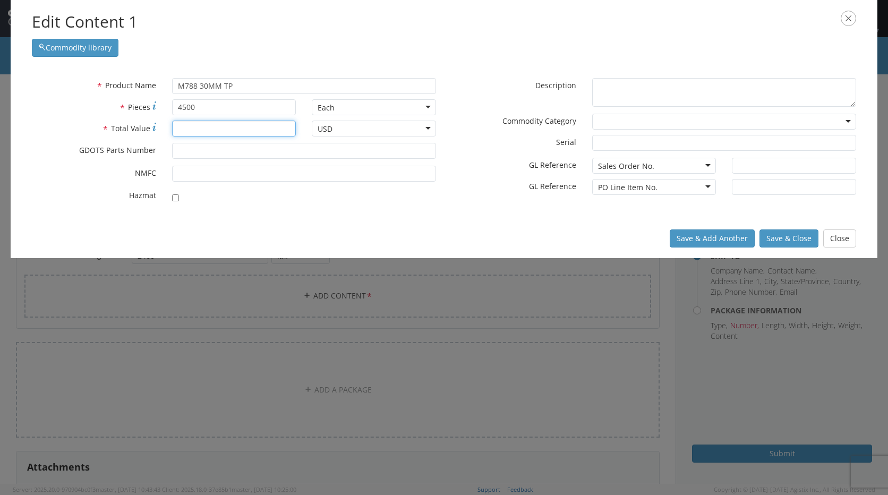
click at [212, 127] on input "* Total Value" at bounding box center [234, 129] width 124 height 16
type input "26550"
click at [232, 156] on input "* GDOTS Parts Number" at bounding box center [304, 151] width 264 height 16
click at [789, 233] on button "Save & Close" at bounding box center [788, 238] width 59 height 18
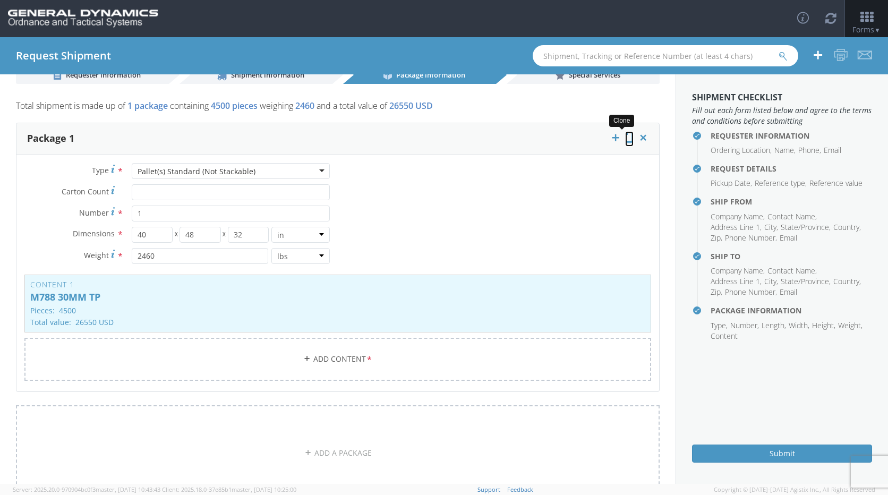
click at [625, 141] on icon at bounding box center [629, 137] width 8 height 11
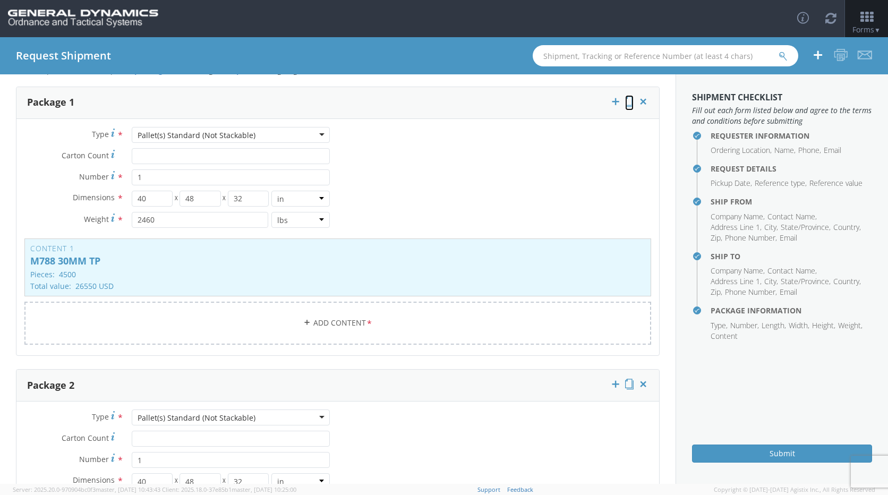
scroll to position [78, 0]
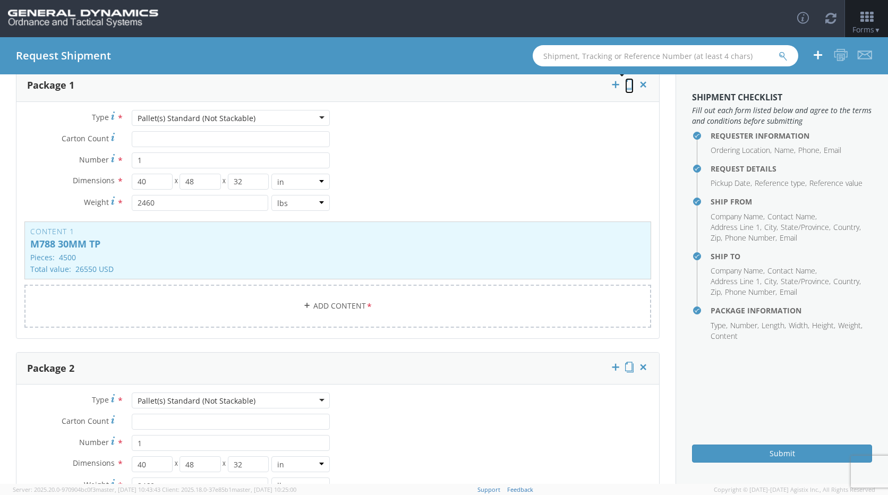
click at [625, 84] on icon at bounding box center [629, 84] width 8 height 11
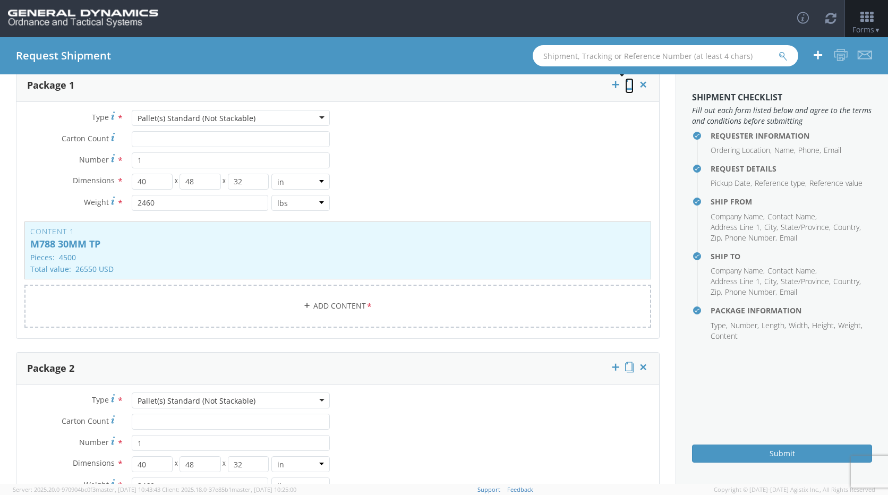
click at [625, 84] on icon at bounding box center [629, 84] width 8 height 11
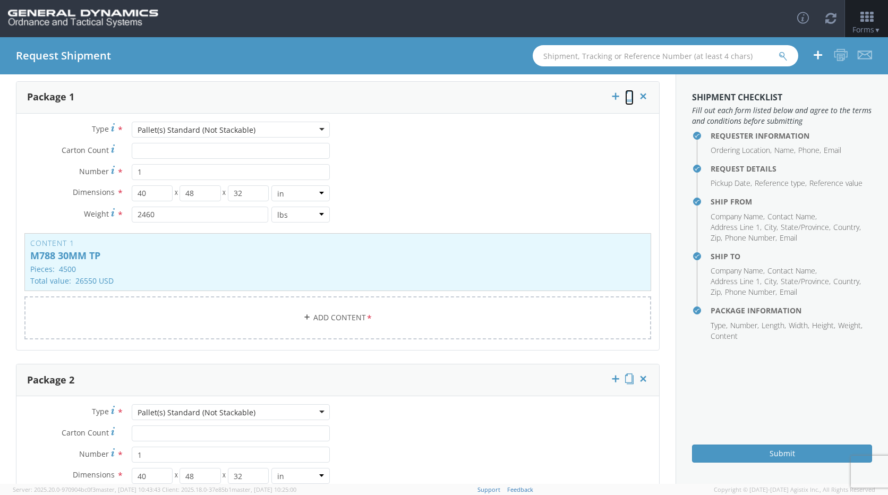
scroll to position [0, 0]
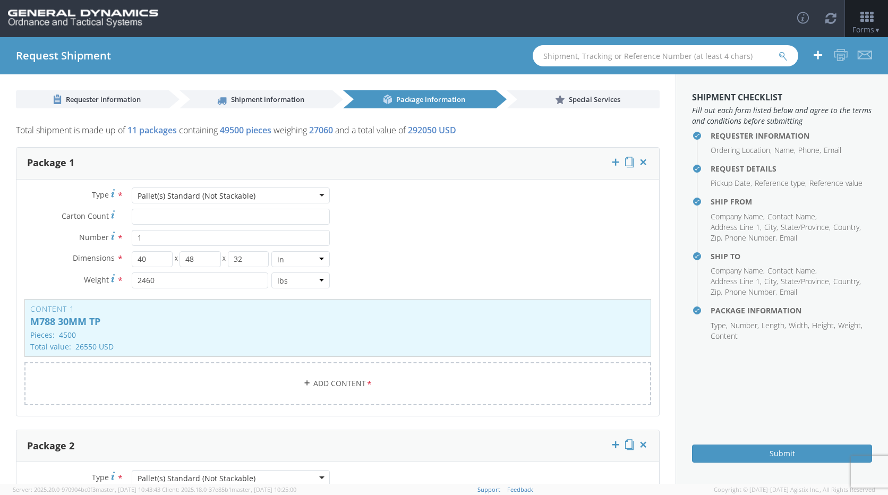
click at [774, 444] on div "Submit" at bounding box center [782, 449] width 180 height 26
click at [773, 448] on button "Submit" at bounding box center [782, 453] width 180 height 18
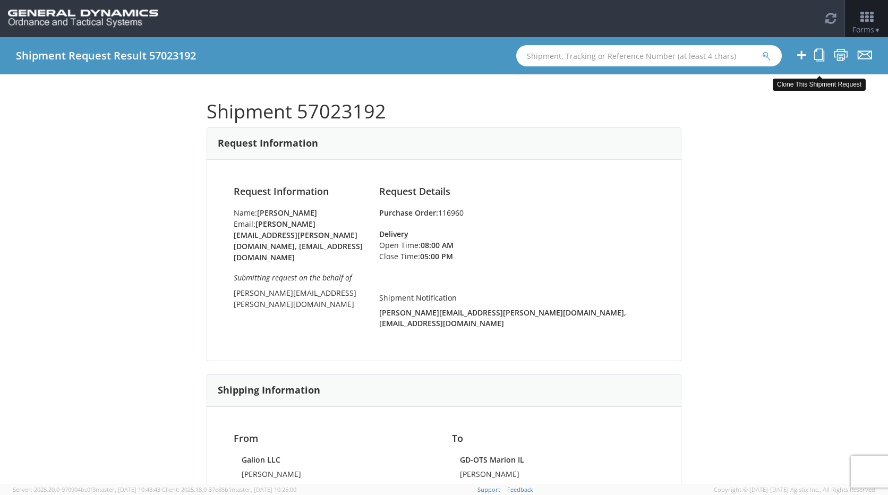
click at [814, 56] on icon at bounding box center [819, 54] width 10 height 13
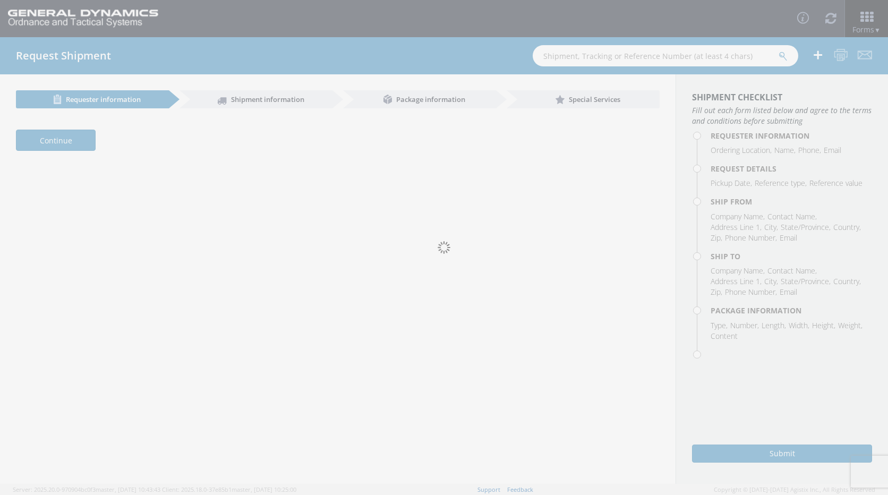
select select "313"
type input "[PERSON_NAME]"
type input "6189939461"
type input "[PERSON_NAME][EMAIL_ADDRESS][PERSON_NAME][DOMAIN_NAME], [EMAIL_ADDRESS][DOMAIN_…"
type input "[PERSON_NAME][EMAIL_ADDRESS][PERSON_NAME][DOMAIN_NAME]"
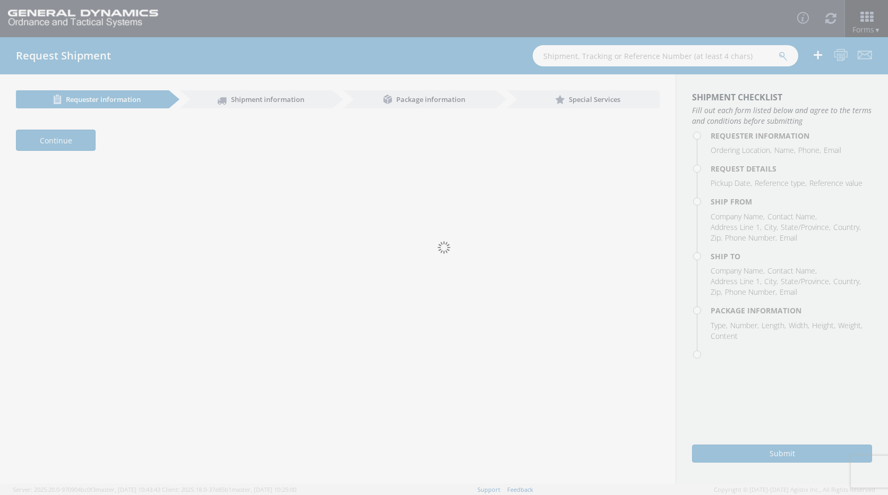
type input "[DATE]"
type input "116960"
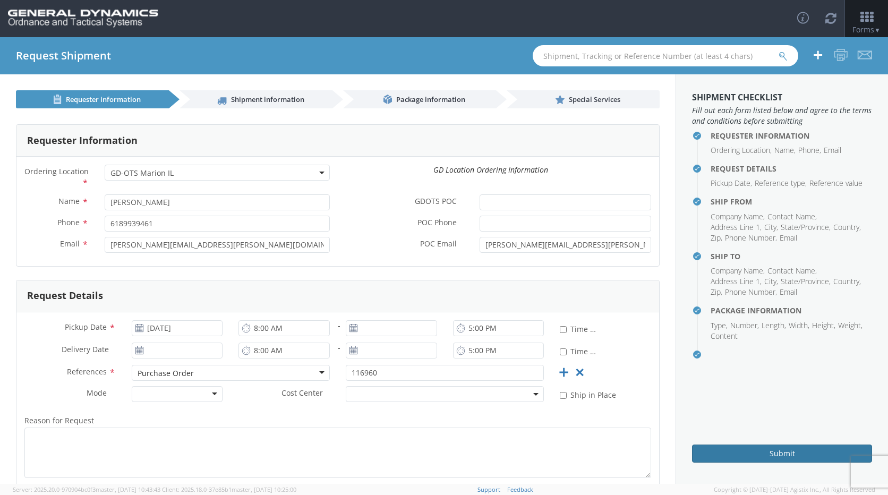
click at [756, 457] on button "Submit" at bounding box center [782, 453] width 180 height 18
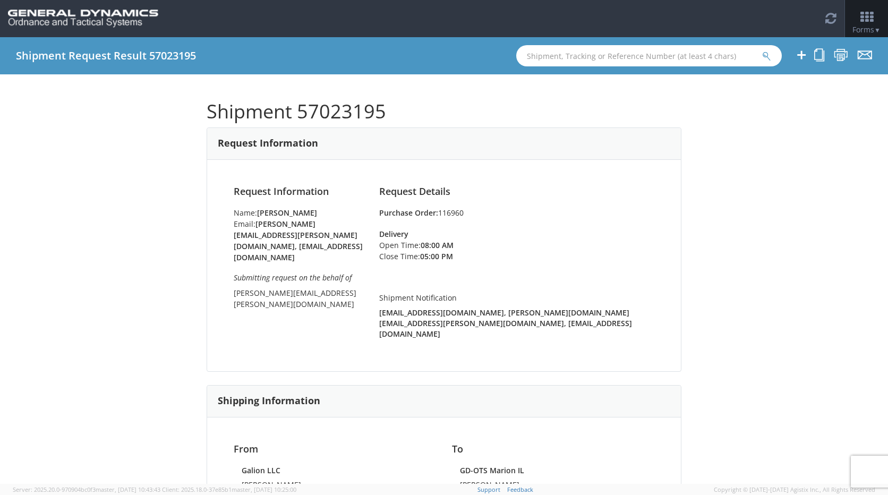
click at [554, 240] on div "Delivery Open Time: 08:00 AM Close Time: 05:00 PM" at bounding box center [516, 251] width 275 height 44
